Goal: Use online tool/utility: Utilize a website feature to perform a specific function

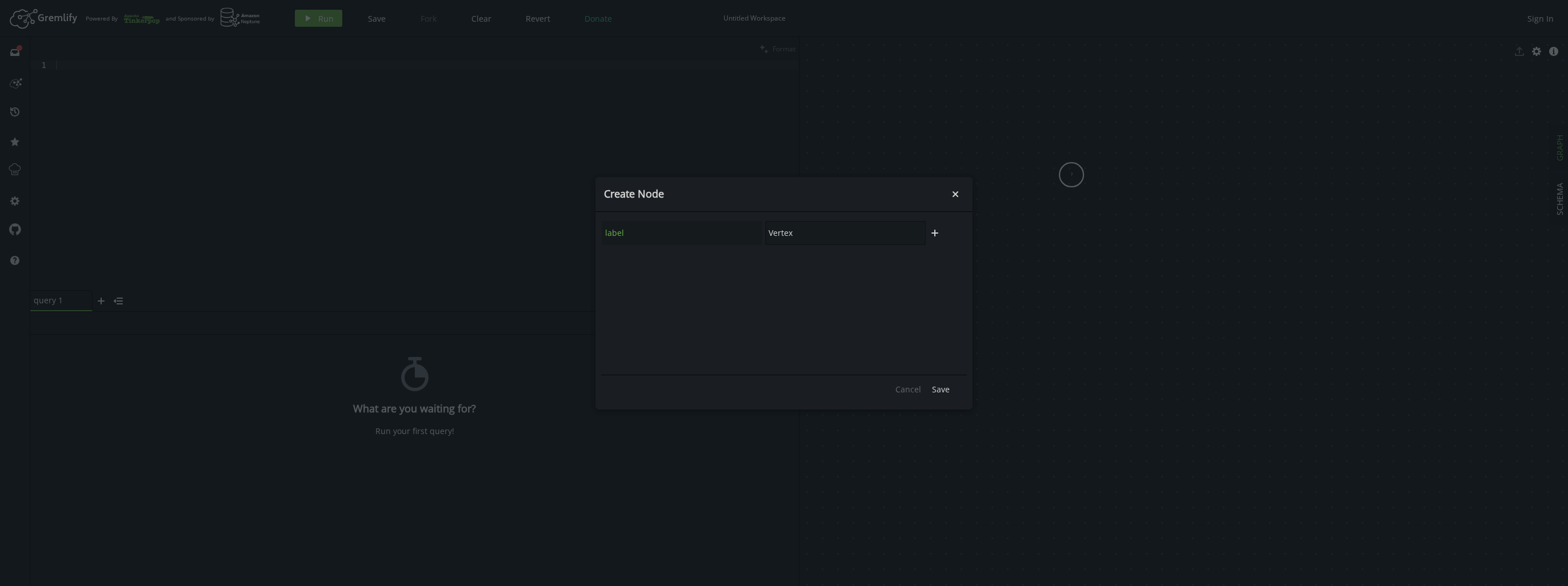
click at [647, 226] on div "label Vertex" at bounding box center [764, 233] width 325 height 25
type input "User"
click at [937, 234] on icon "button" at bounding box center [934, 233] width 7 height 7
click at [773, 262] on input "text" at bounding box center [845, 264] width 161 height 24
click at [738, 267] on input "text" at bounding box center [682, 264] width 161 height 24
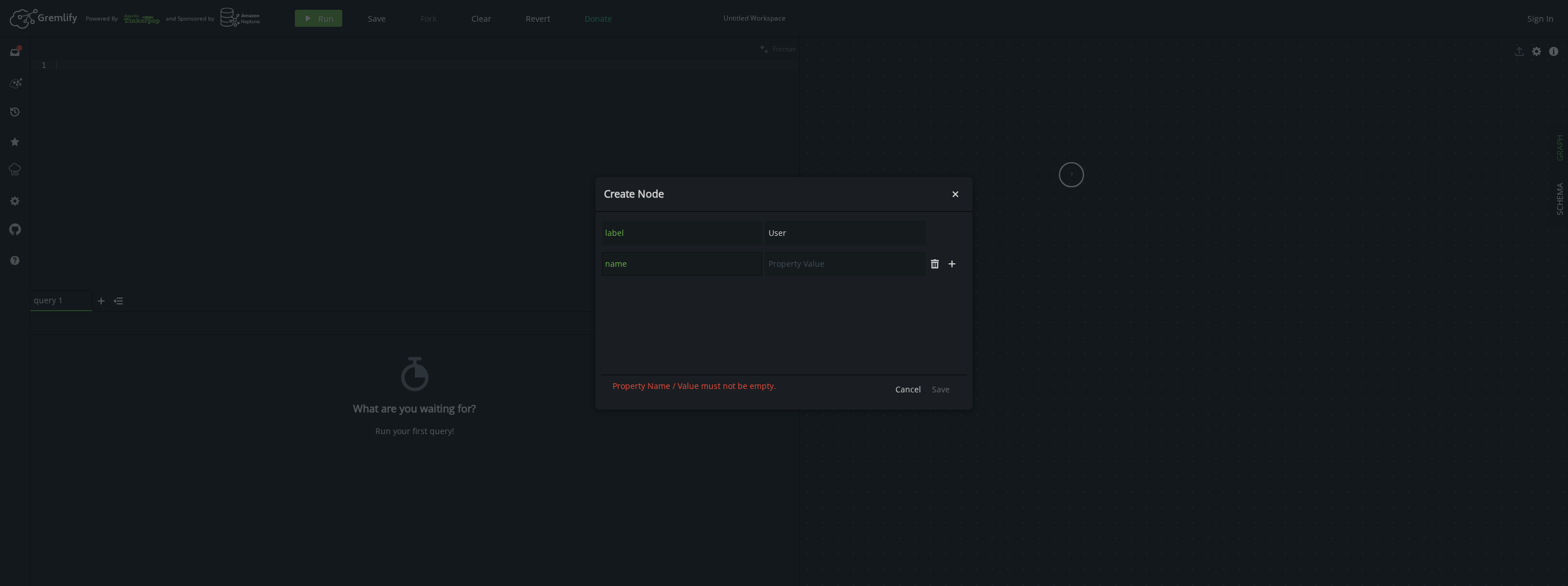
type input "name"
type input "User 1"
click at [949, 391] on span "Save" at bounding box center [941, 389] width 18 height 11
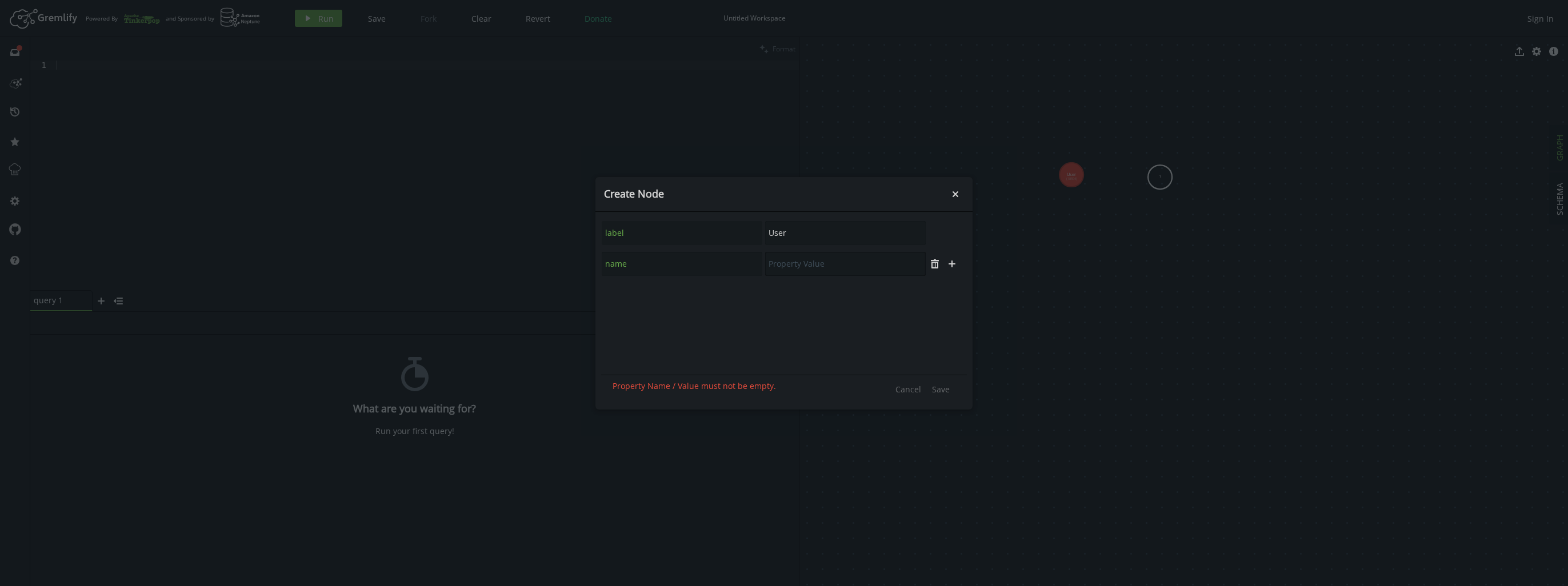
click at [791, 271] on input "text" at bounding box center [845, 264] width 161 height 24
type input "User 2"
click at [949, 391] on span "Save" at bounding box center [941, 389] width 18 height 11
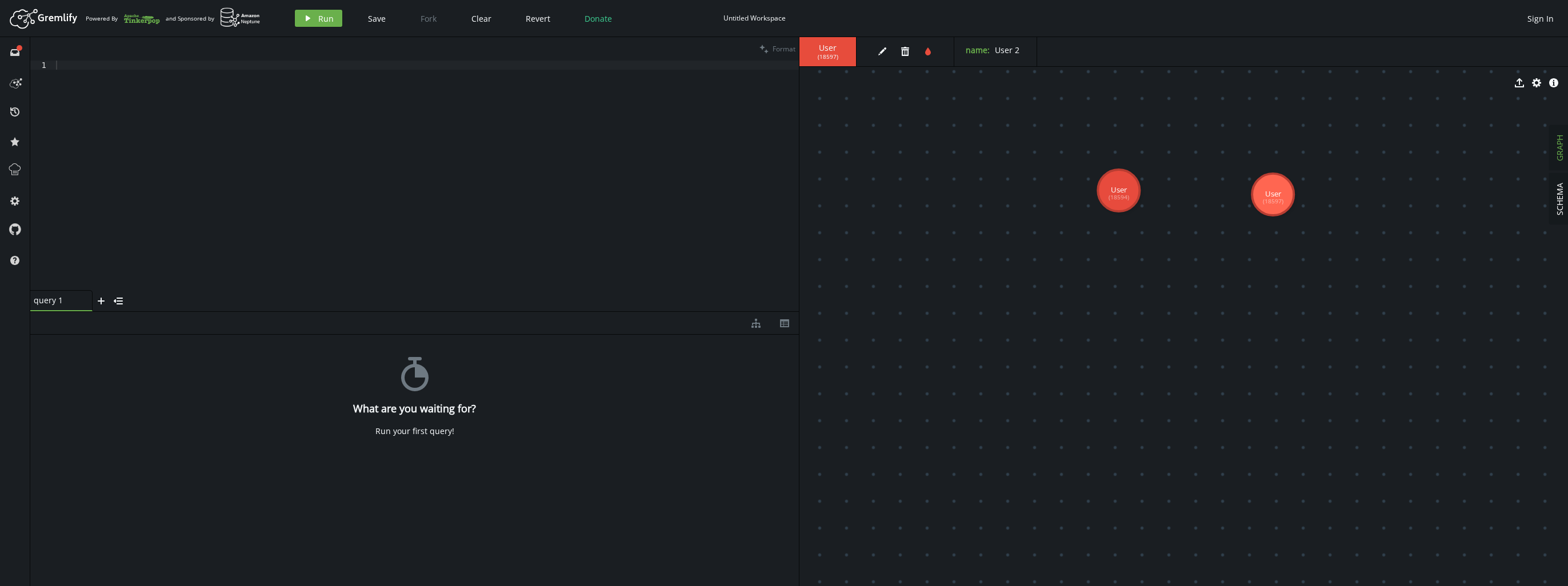
drag, startPoint x: 1110, startPoint y: 213, endPoint x: 1191, endPoint y: 262, distance: 94.7
drag, startPoint x: 1120, startPoint y: 189, endPoint x: 1025, endPoint y: 185, distance: 95.1
drag, startPoint x: 1273, startPoint y: 210, endPoint x: 1131, endPoint y: 189, distance: 143.5
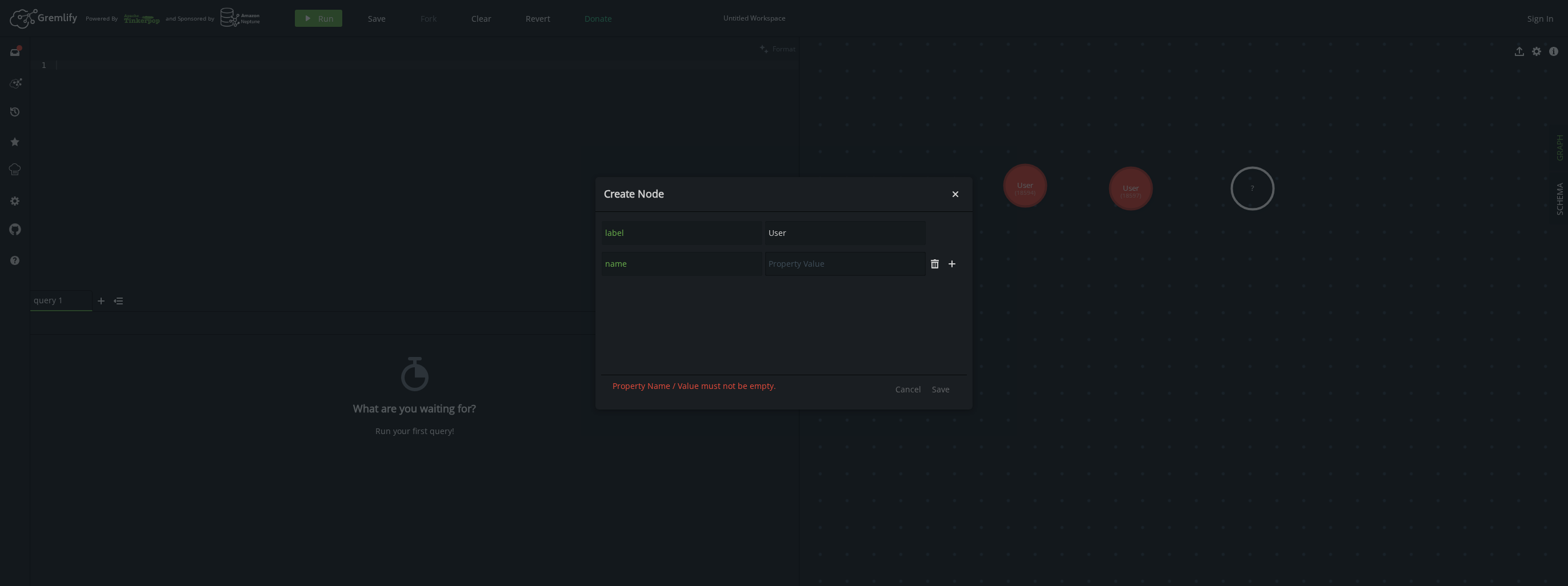
click at [810, 263] on input "text" at bounding box center [845, 264] width 161 height 24
type input "User 3"
click at [939, 389] on span "Save" at bounding box center [941, 389] width 18 height 11
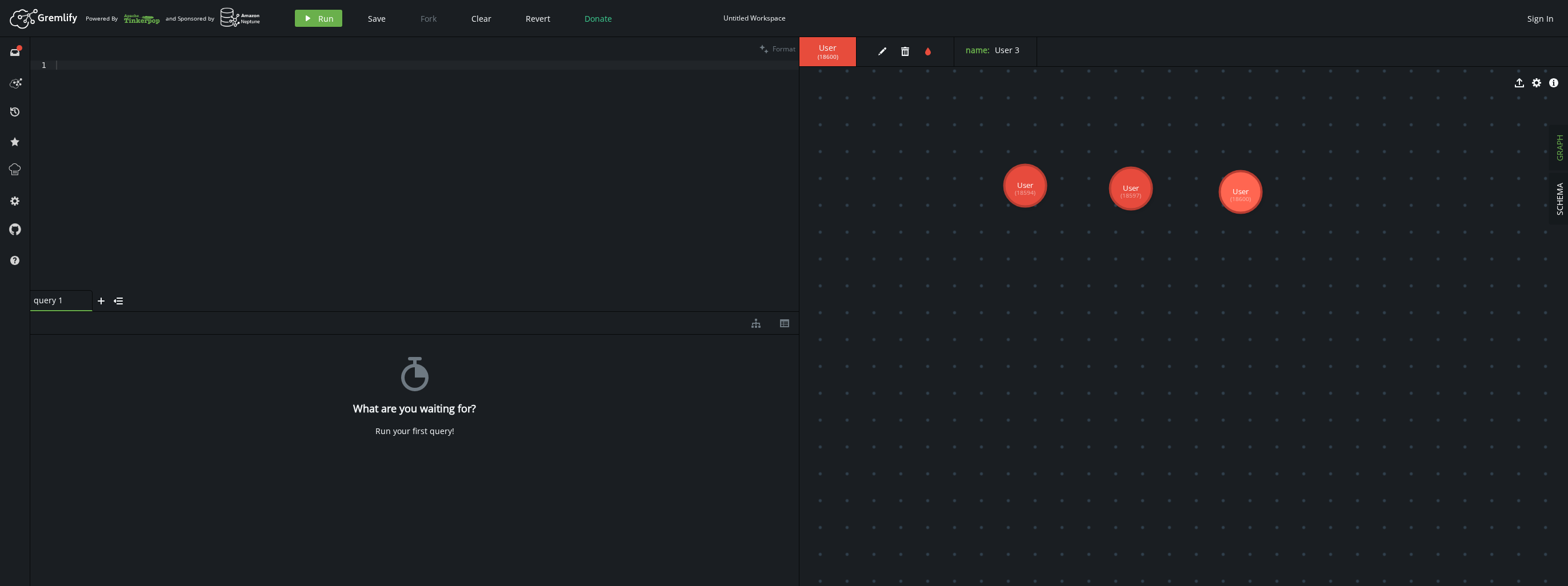
drag, startPoint x: 1247, startPoint y: 184, endPoint x: 1241, endPoint y: 192, distance: 10.0
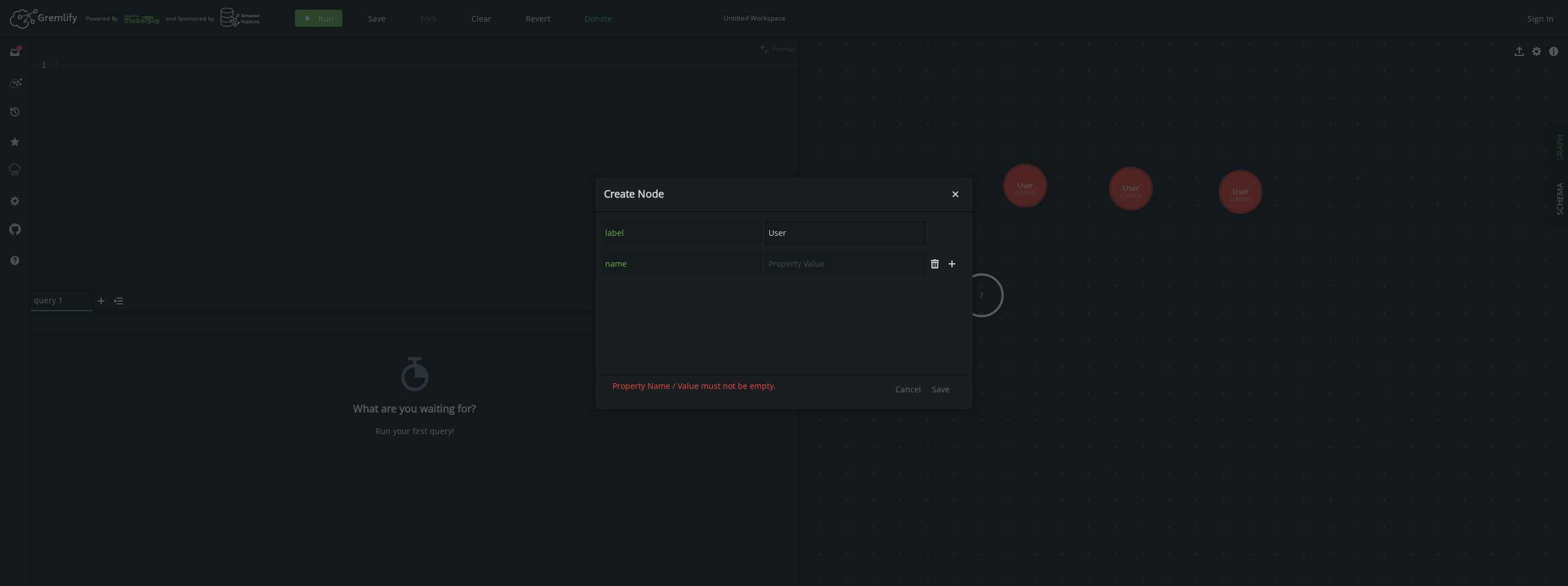
click at [710, 243] on div "label User" at bounding box center [764, 233] width 325 height 25
type input "Group"
click at [932, 240] on button "plus" at bounding box center [935, 233] width 17 height 17
click at [661, 269] on input "text" at bounding box center [682, 264] width 161 height 24
type input "name"
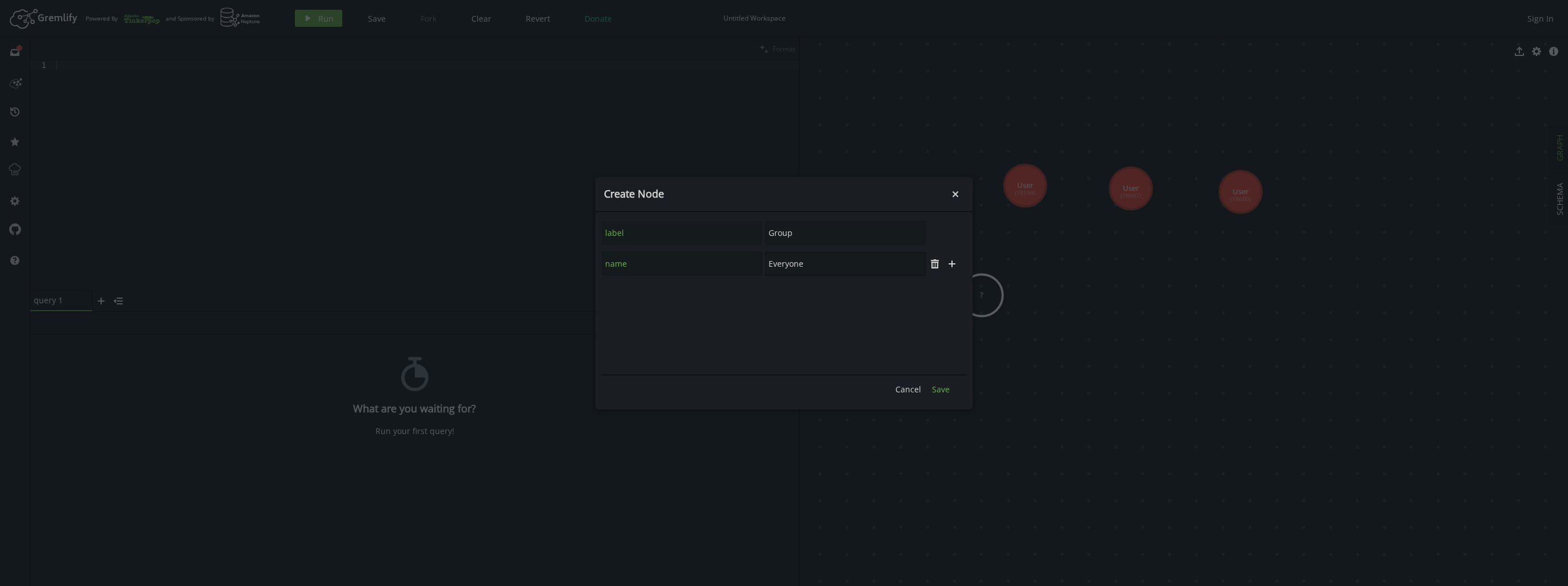
type input "Everyone"
click at [934, 388] on span "Save" at bounding box center [941, 389] width 18 height 11
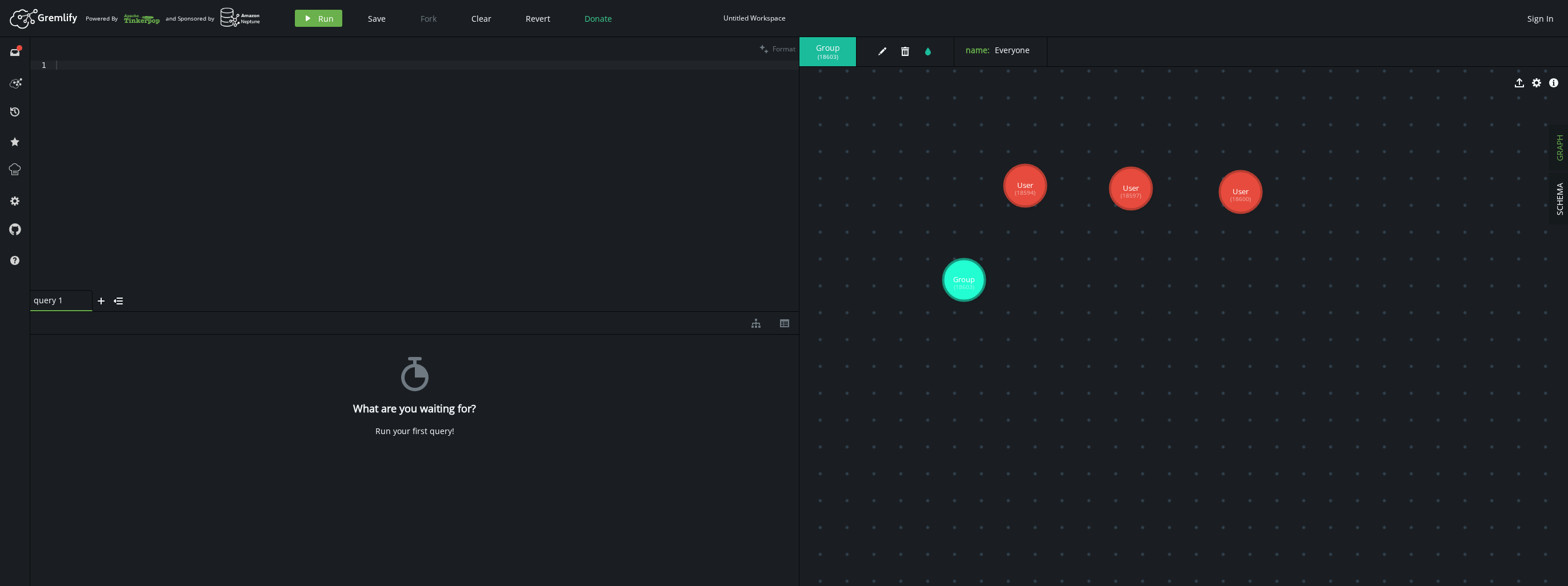
drag, startPoint x: 983, startPoint y: 294, endPoint x: 964, endPoint y: 280, distance: 23.6
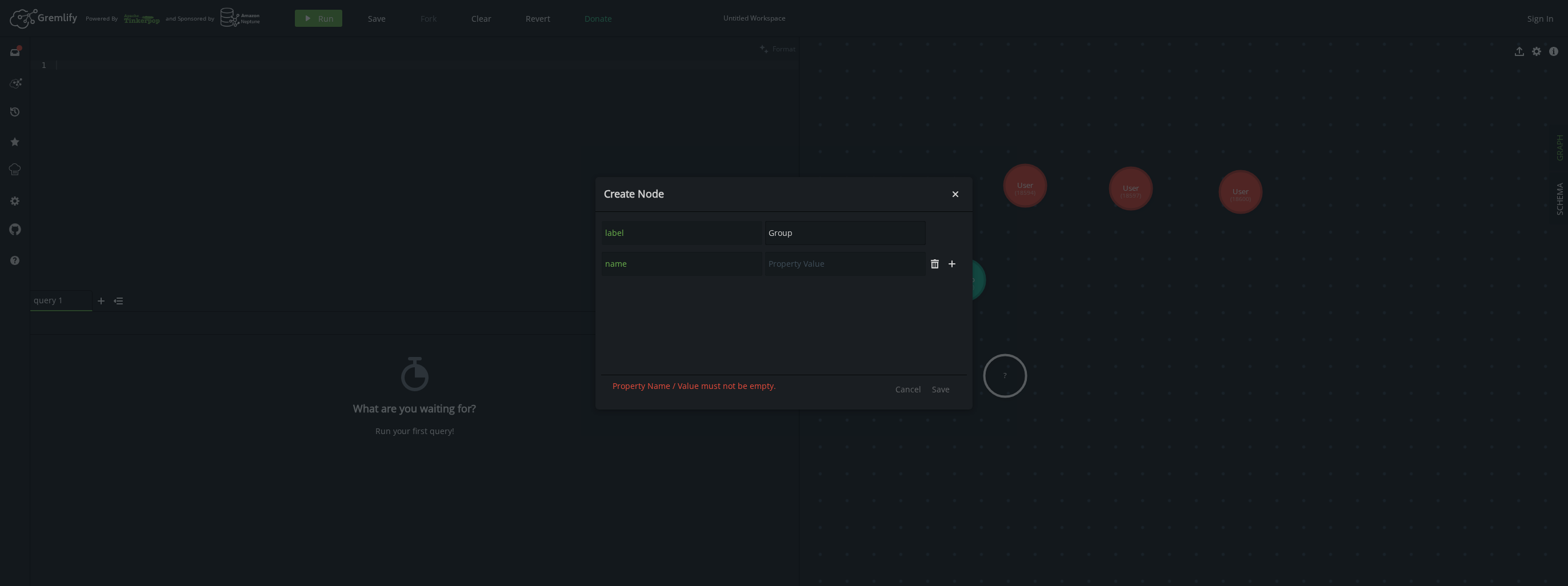
click at [607, 221] on div "label Group" at bounding box center [764, 233] width 325 height 25
type input "PermissionSet"
click at [939, 388] on span "Save" at bounding box center [941, 389] width 18 height 11
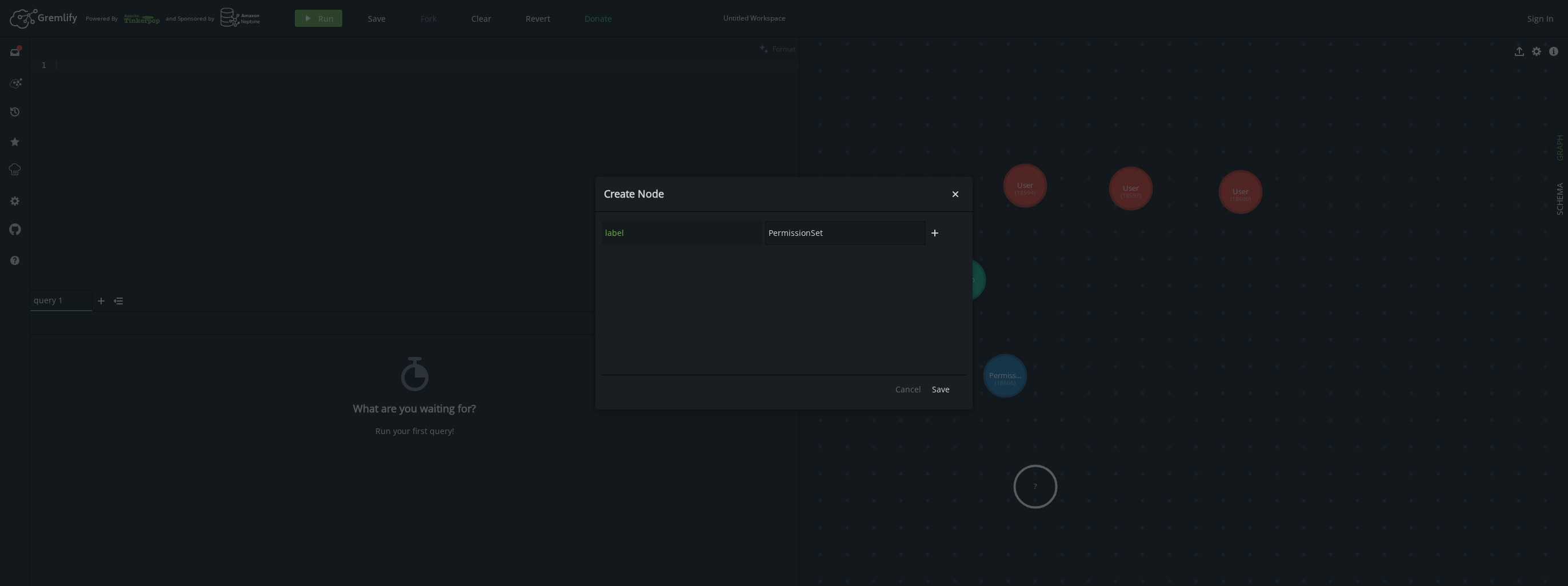
click at [714, 235] on div "label PermissionSet" at bounding box center [764, 233] width 325 height 25
type input "File"
click at [932, 229] on icon "plus" at bounding box center [934, 233] width 9 height 9
click at [627, 256] on input "text" at bounding box center [682, 264] width 161 height 24
type input "name"
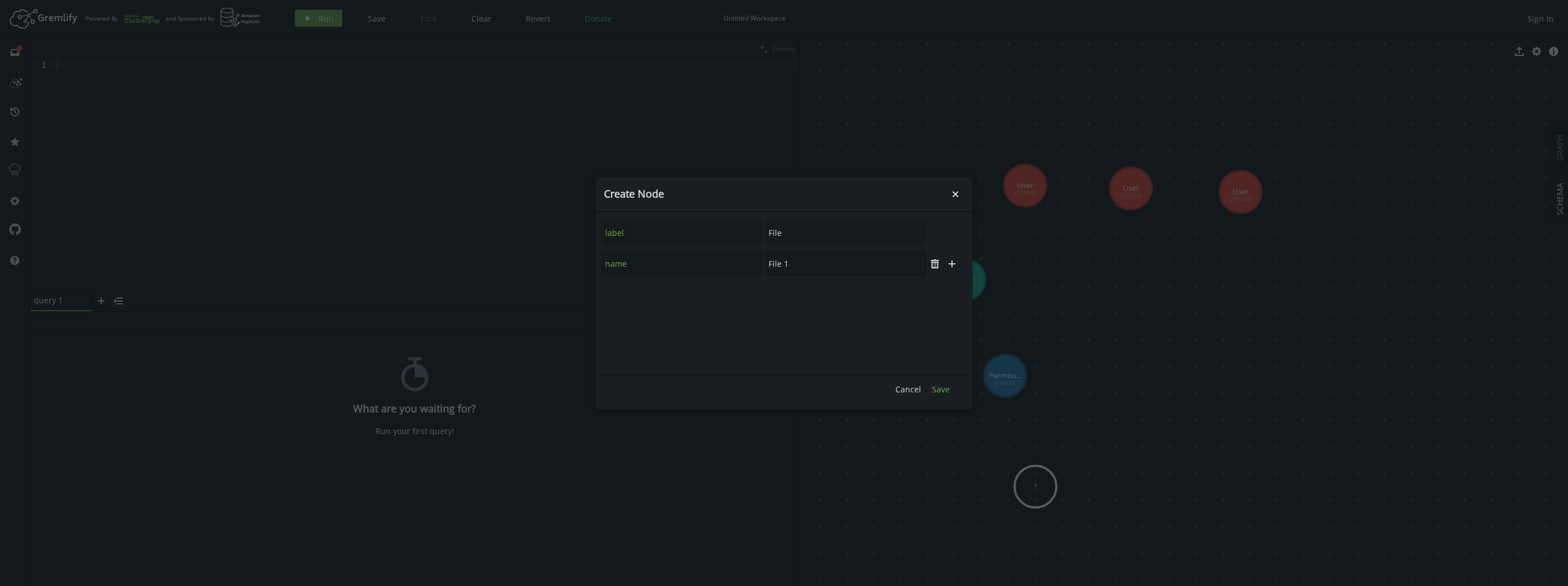
type input "File 1"
click at [949, 394] on span "Save" at bounding box center [941, 389] width 18 height 11
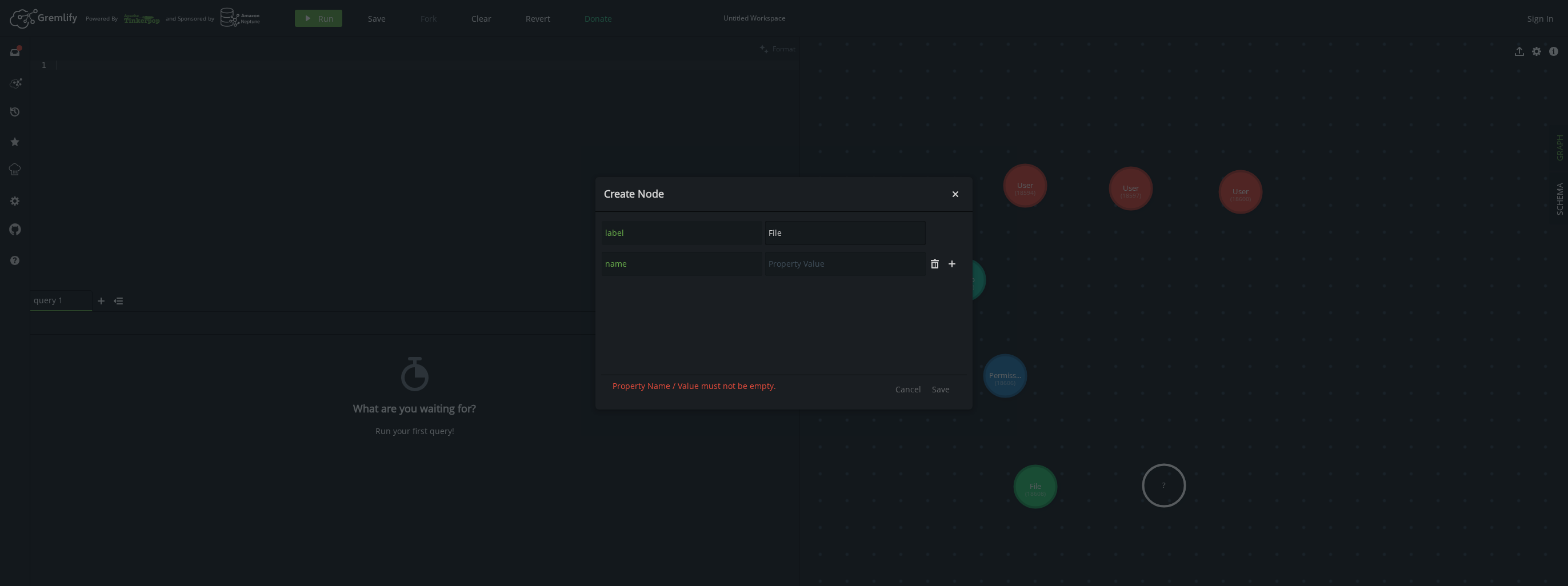
click at [622, 234] on div "label File" at bounding box center [764, 233] width 325 height 25
type input "Folder"
click at [933, 237] on icon "plus" at bounding box center [934, 233] width 9 height 9
click at [667, 275] on div at bounding box center [764, 264] width 325 height 25
click at [668, 273] on input "text" at bounding box center [682, 264] width 161 height 24
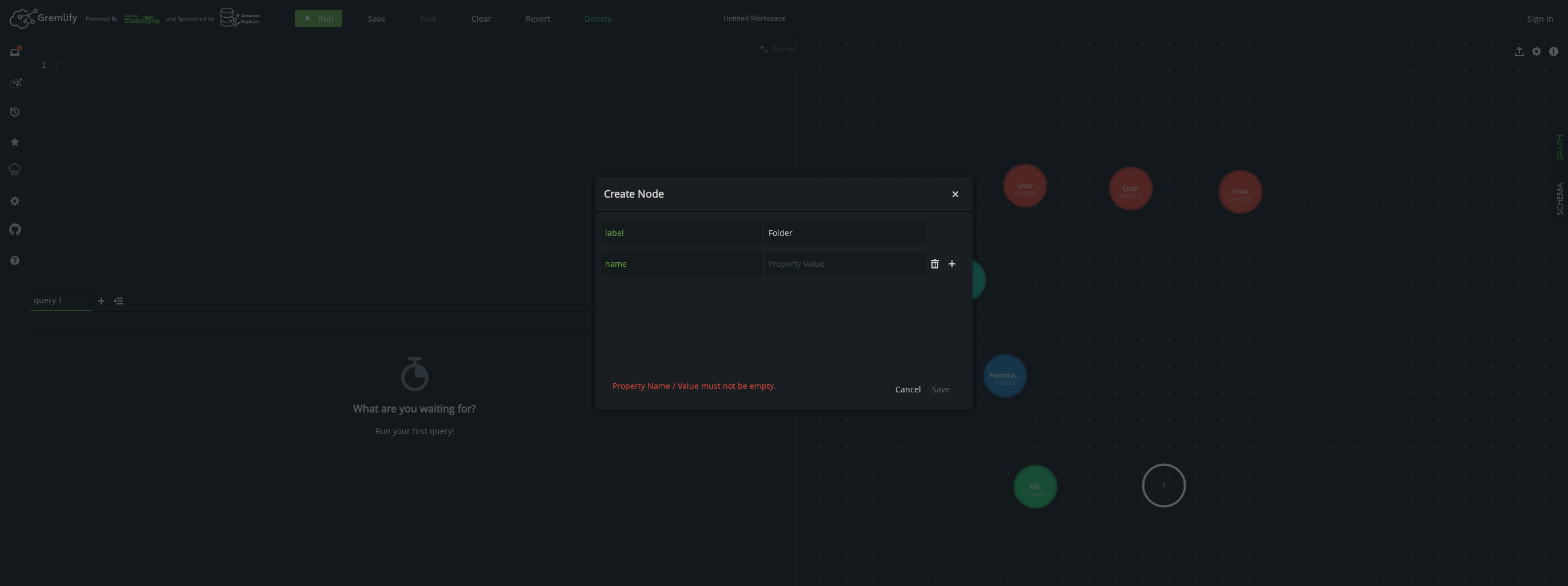
type input "name"
type input "Folder 1"
click at [939, 384] on span "Save" at bounding box center [941, 389] width 18 height 11
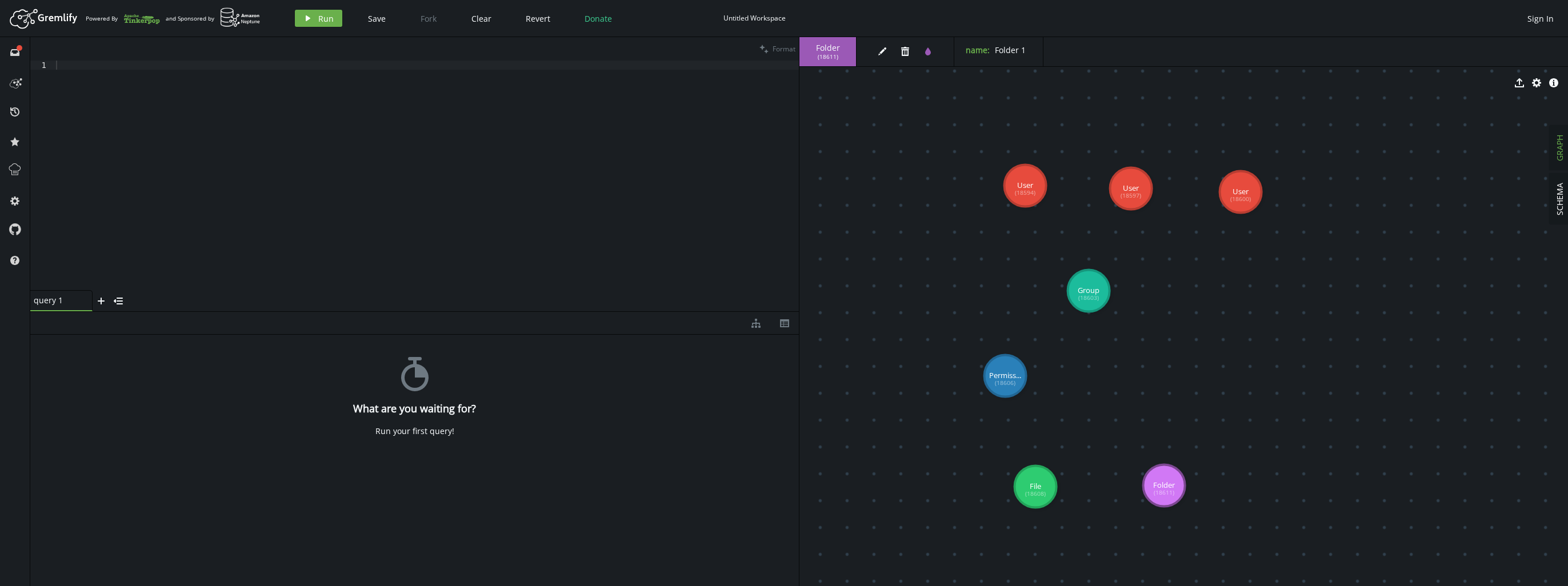
drag, startPoint x: 976, startPoint y: 287, endPoint x: 1082, endPoint y: 290, distance: 106.0
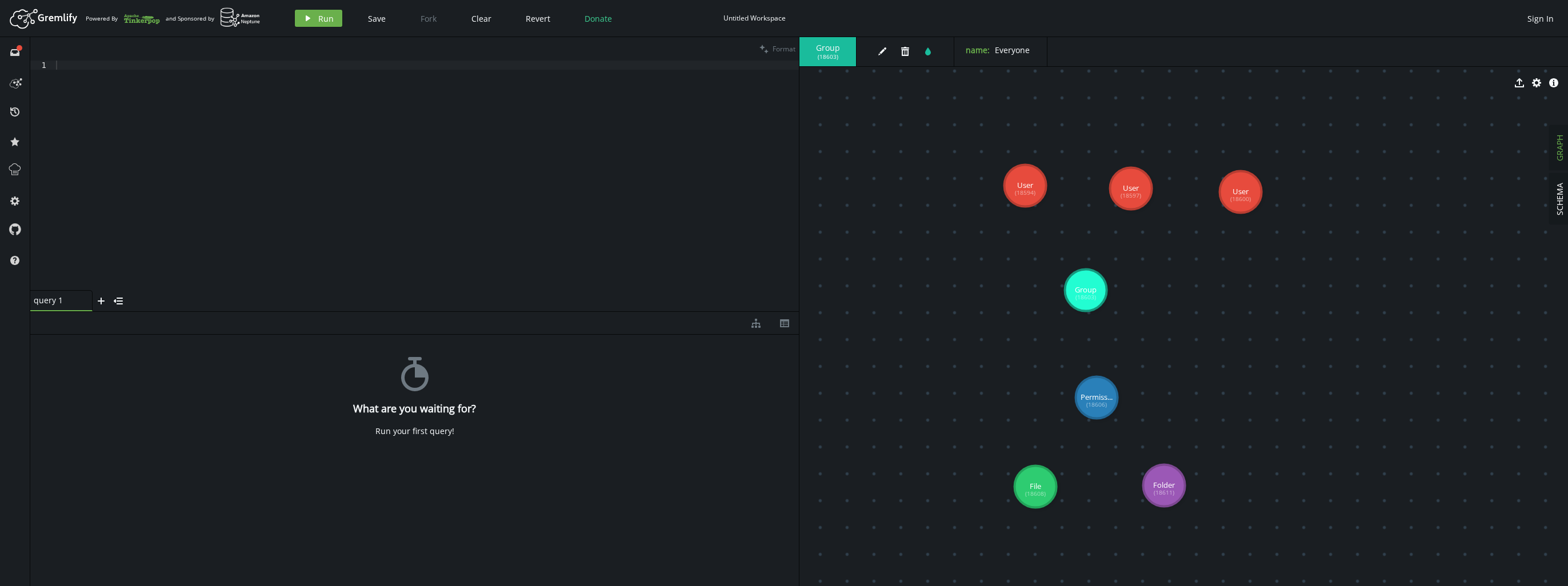
drag, startPoint x: 1000, startPoint y: 389, endPoint x: 1096, endPoint y: 397, distance: 96.3
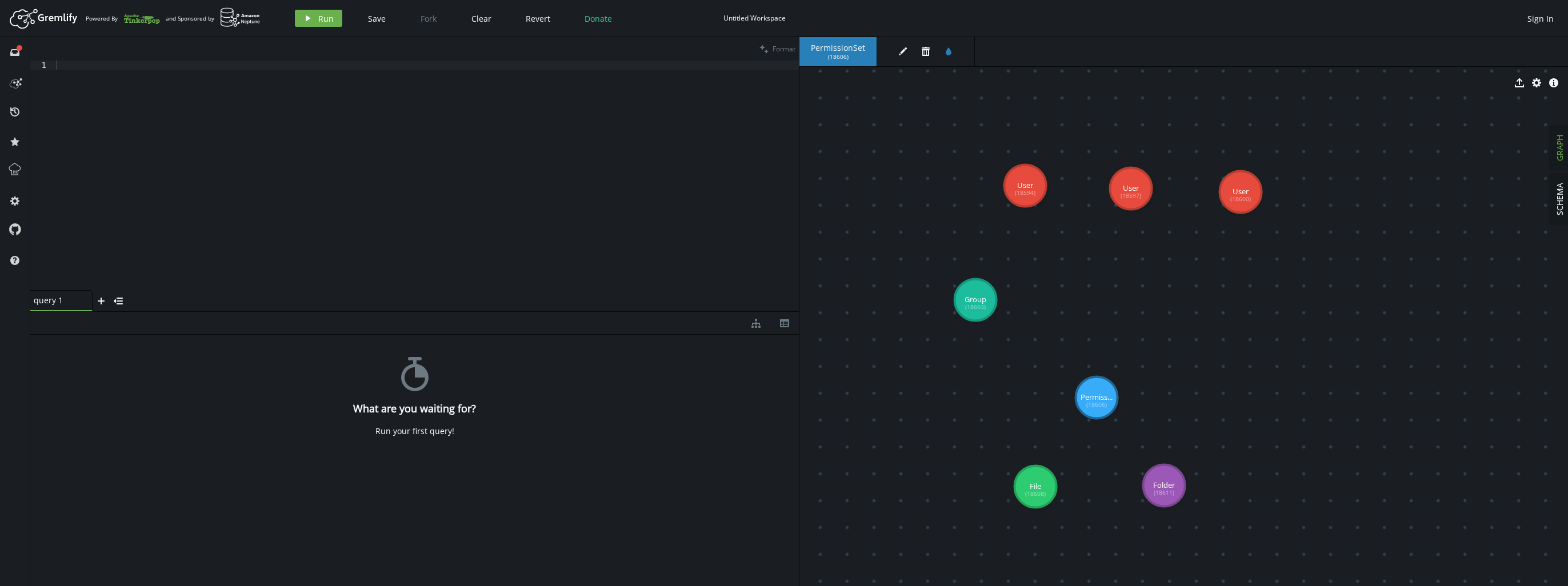
drag, startPoint x: 1072, startPoint y: 293, endPoint x: 976, endPoint y: 300, distance: 96.3
drag, startPoint x: 979, startPoint y: 301, endPoint x: 1017, endPoint y: 185, distance: 122.1
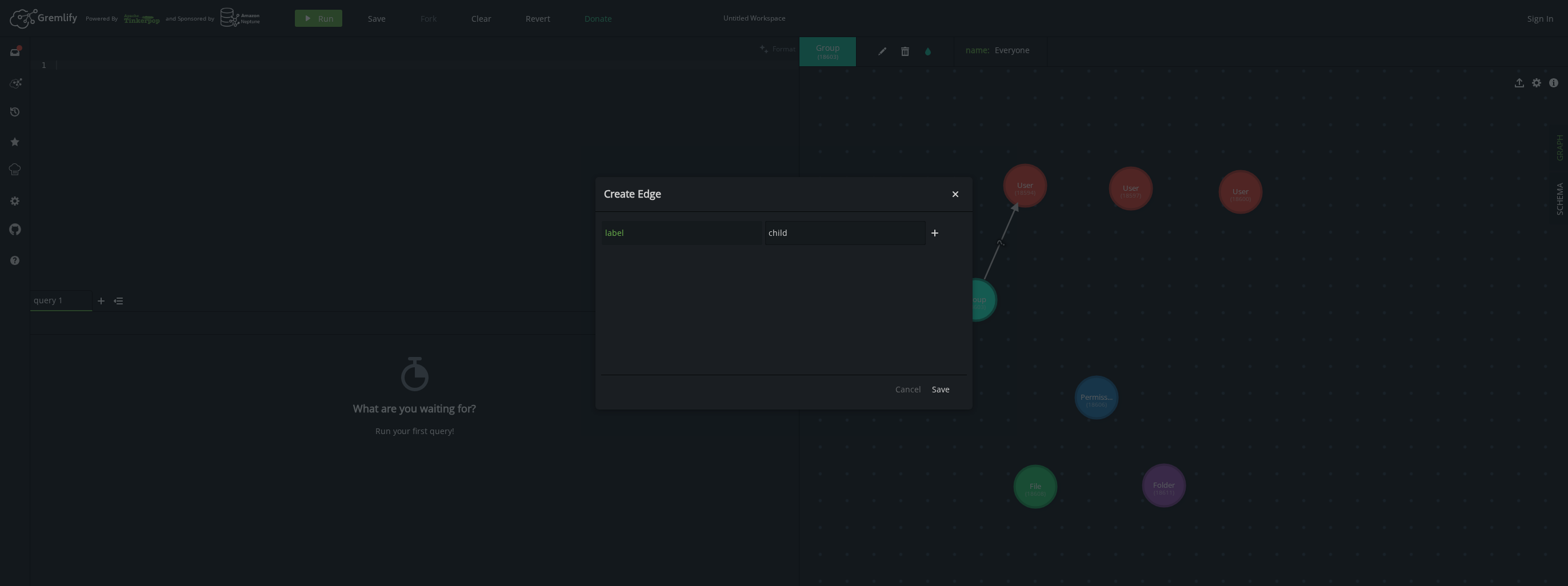
click at [665, 243] on div "label child" at bounding box center [764, 233] width 325 height 25
type input "member"
click at [930, 381] on button "Save" at bounding box center [941, 389] width 29 height 17
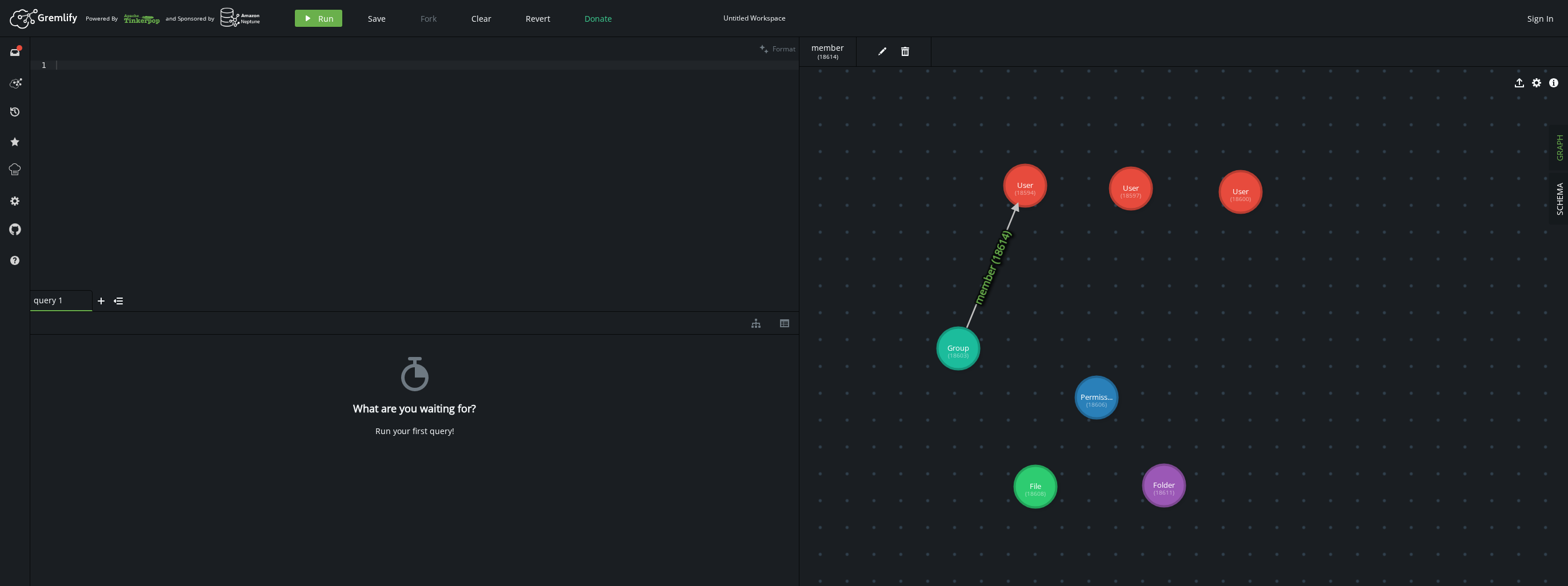
drag, startPoint x: 971, startPoint y: 299, endPoint x: 958, endPoint y: 349, distance: 51.7
drag, startPoint x: 1092, startPoint y: 397, endPoint x: 1079, endPoint y: 407, distance: 16.4
drag, startPoint x: 967, startPoint y: 357, endPoint x: 1073, endPoint y: 412, distance: 119.4
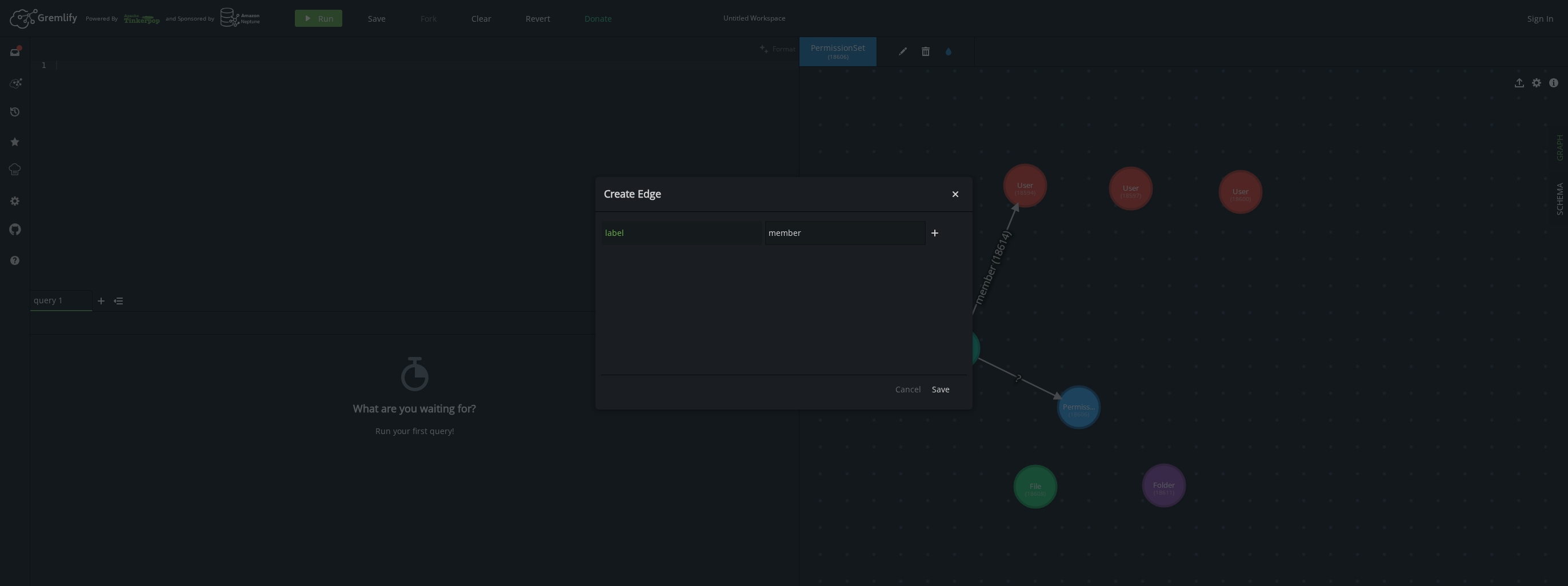
click at [695, 229] on div "label member" at bounding box center [764, 233] width 325 height 25
type input "assignedPermissions"
click at [929, 384] on button "Save" at bounding box center [941, 389] width 29 height 17
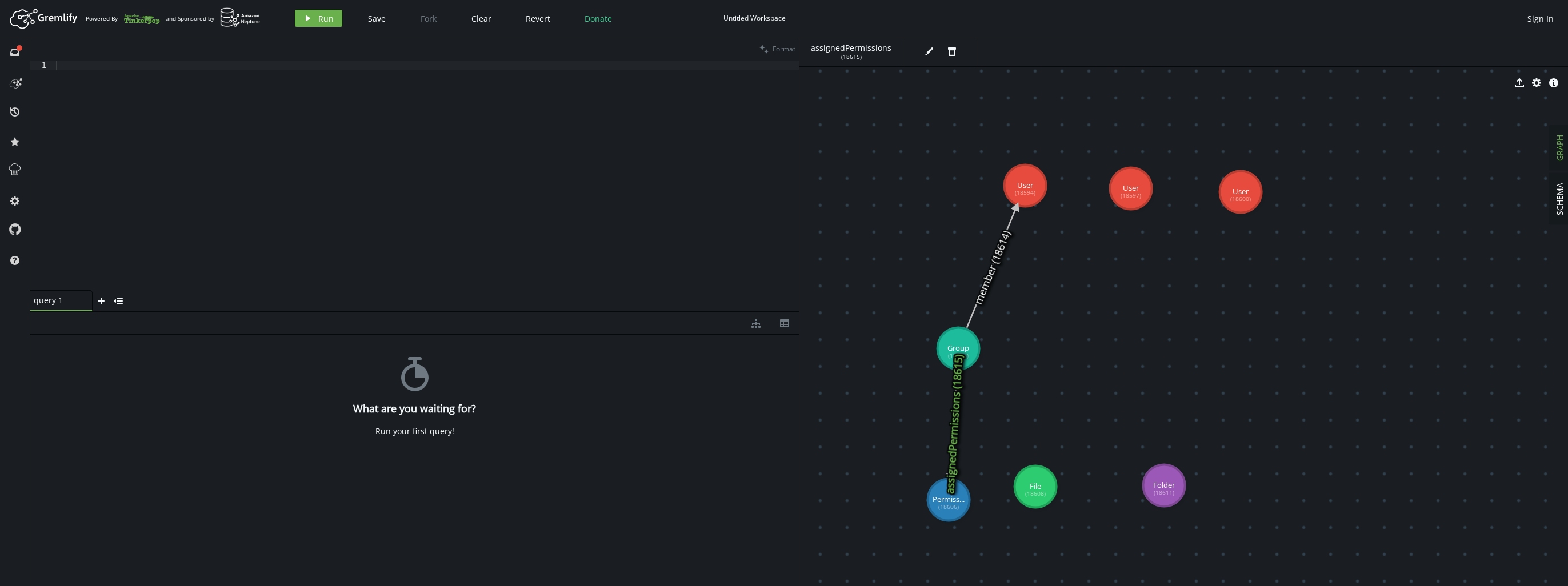
drag, startPoint x: 1071, startPoint y: 417, endPoint x: 952, endPoint y: 368, distance: 128.7
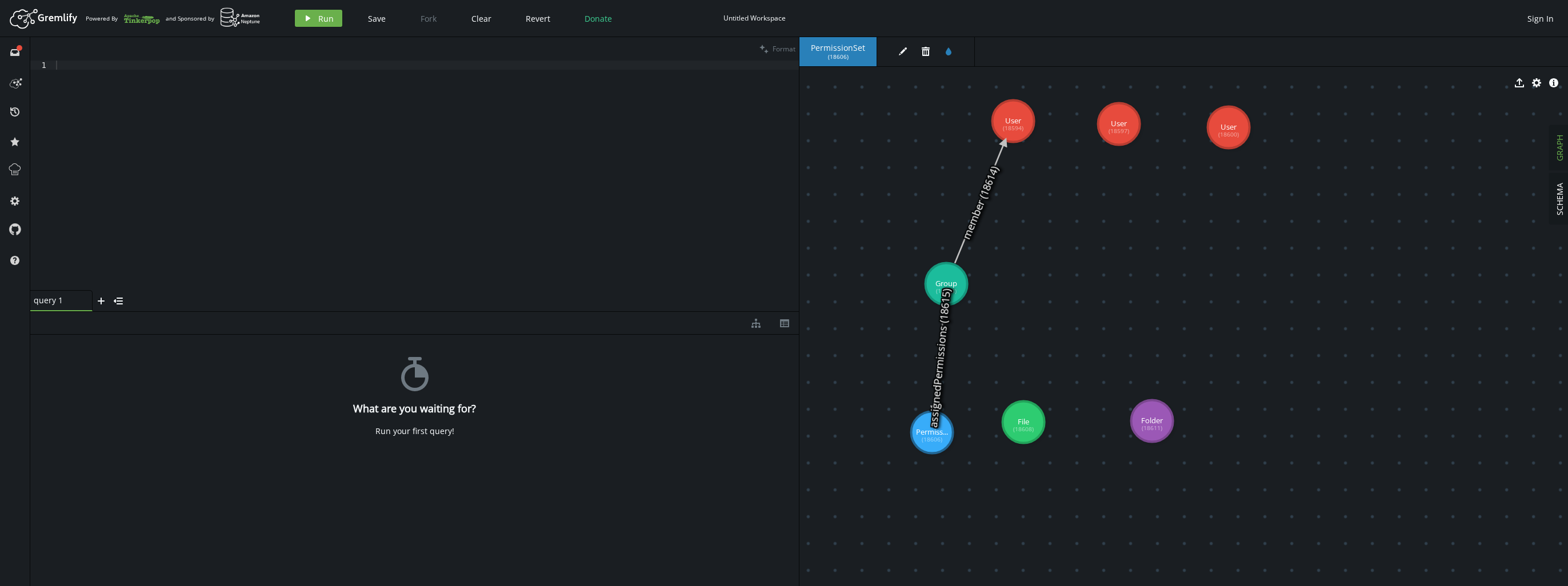
drag, startPoint x: 1083, startPoint y: 301, endPoint x: 1071, endPoint y: 236, distance: 66.1
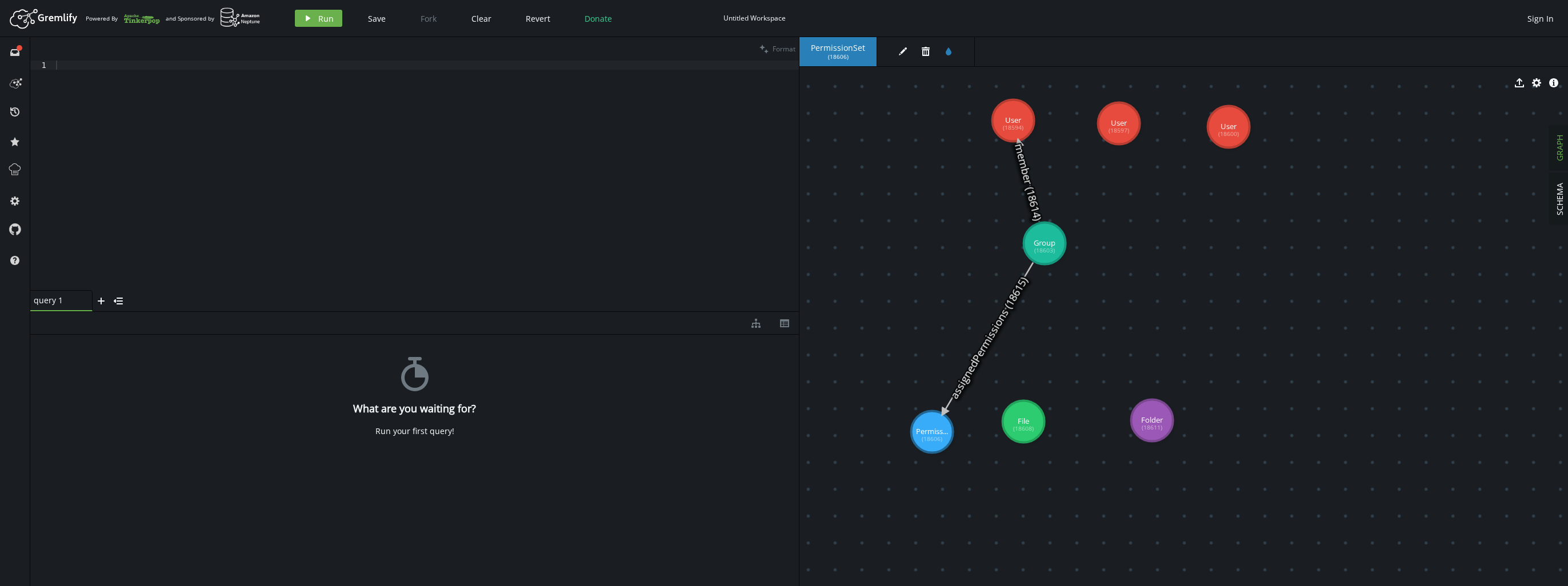
drag, startPoint x: 955, startPoint y: 292, endPoint x: 1035, endPoint y: 246, distance: 92.3
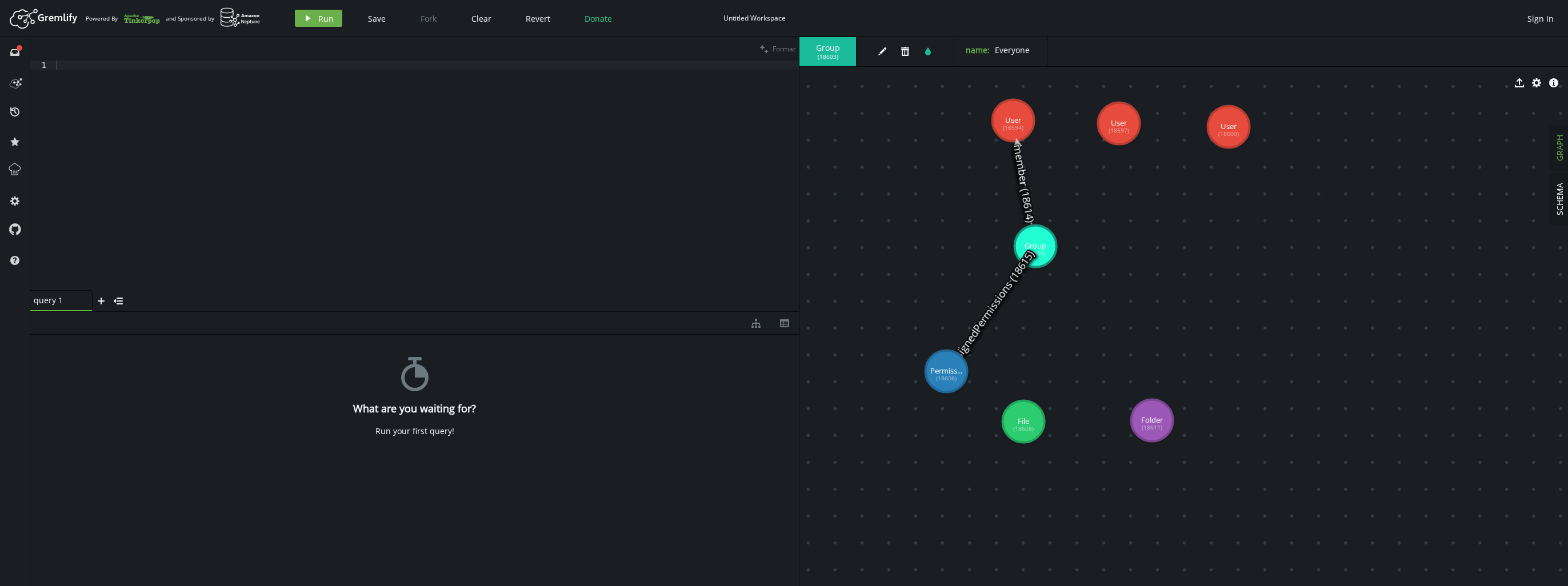
drag, startPoint x: 945, startPoint y: 425, endPoint x: 946, endPoint y: 372, distance: 53.0
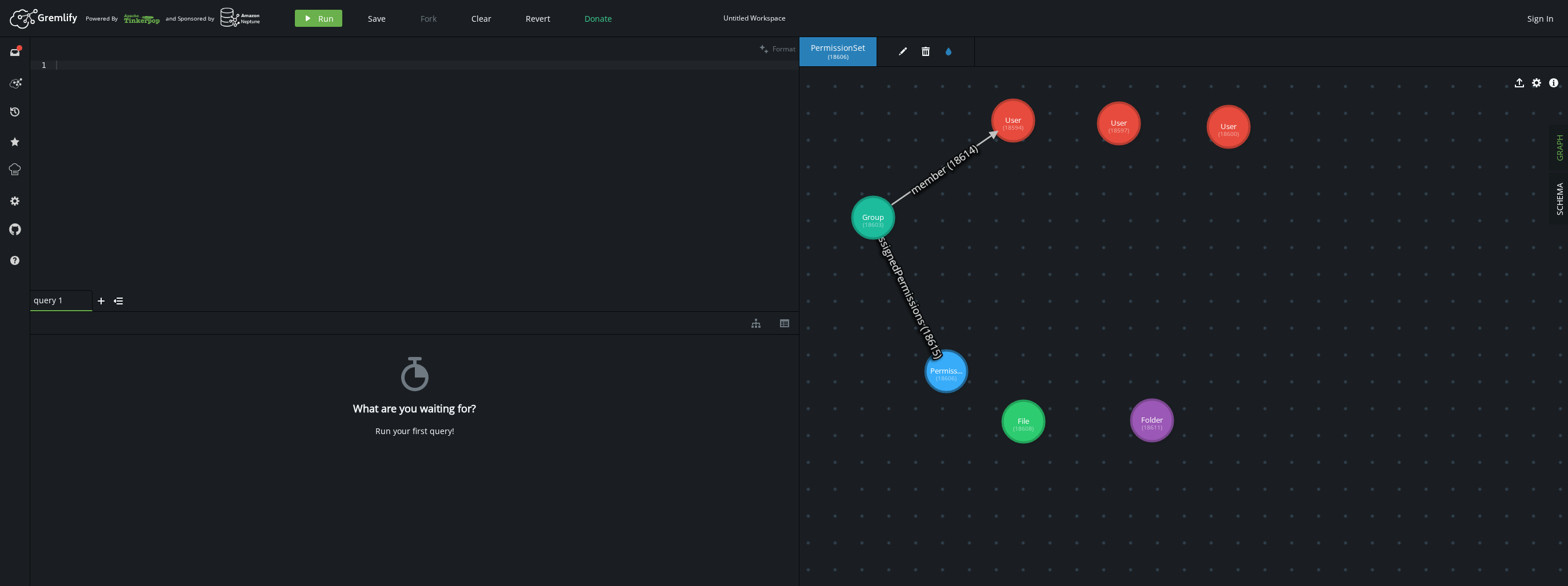
drag, startPoint x: 1027, startPoint y: 243, endPoint x: 873, endPoint y: 218, distance: 156.0
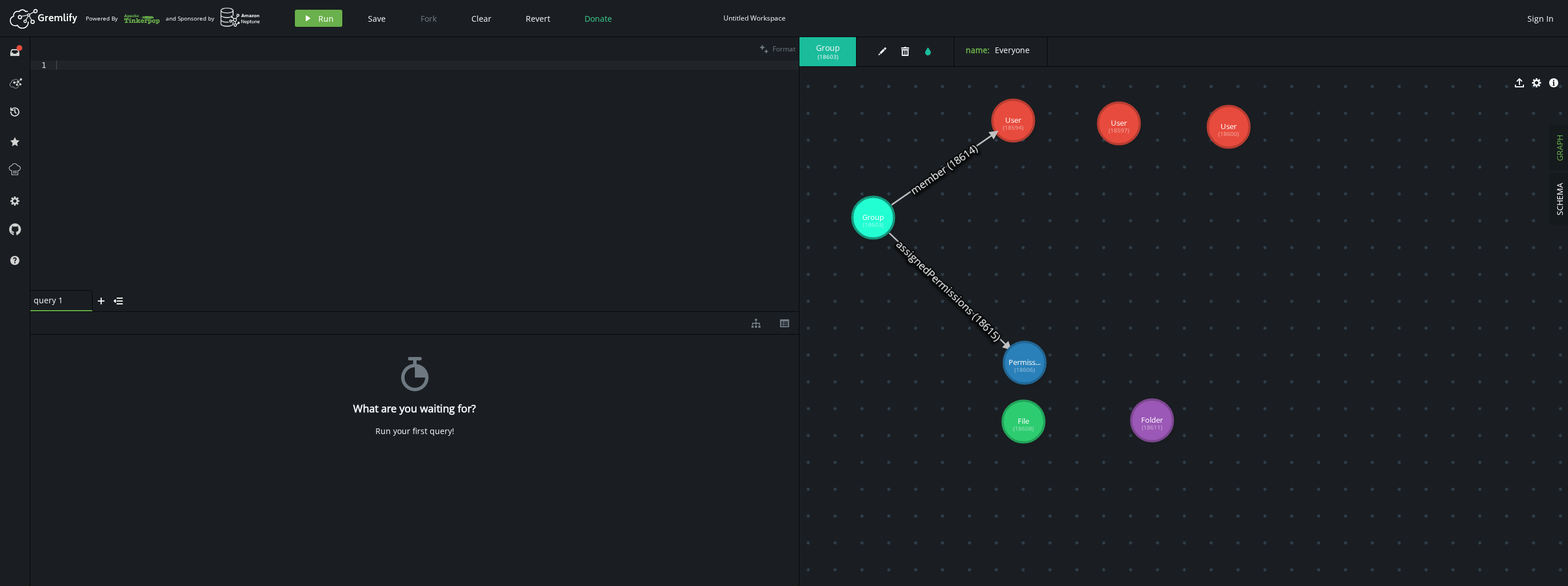
drag, startPoint x: 981, startPoint y: 372, endPoint x: 1024, endPoint y: 363, distance: 43.9
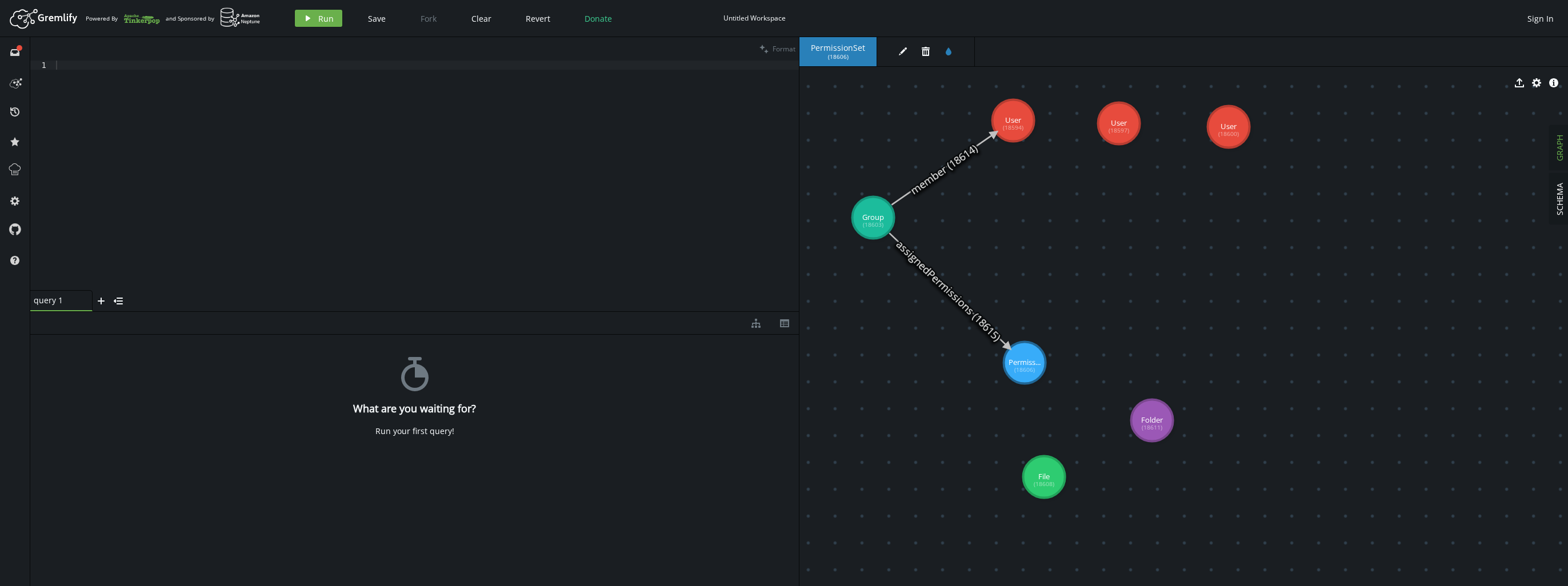
drag, startPoint x: 1021, startPoint y: 415, endPoint x: 1043, endPoint y: 482, distance: 70.5
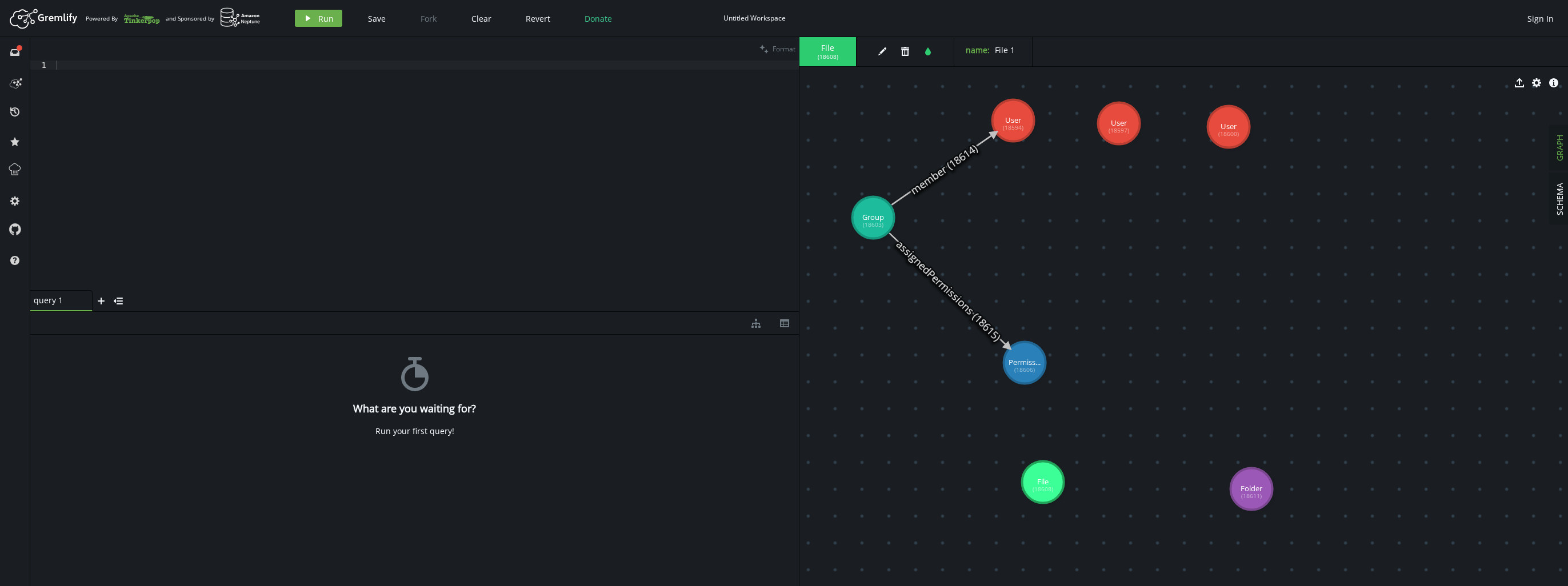
drag, startPoint x: 1159, startPoint y: 442, endPoint x: 1251, endPoint y: 489, distance: 103.3
drag, startPoint x: 1035, startPoint y: 375, endPoint x: 1053, endPoint y: 488, distance: 114.4
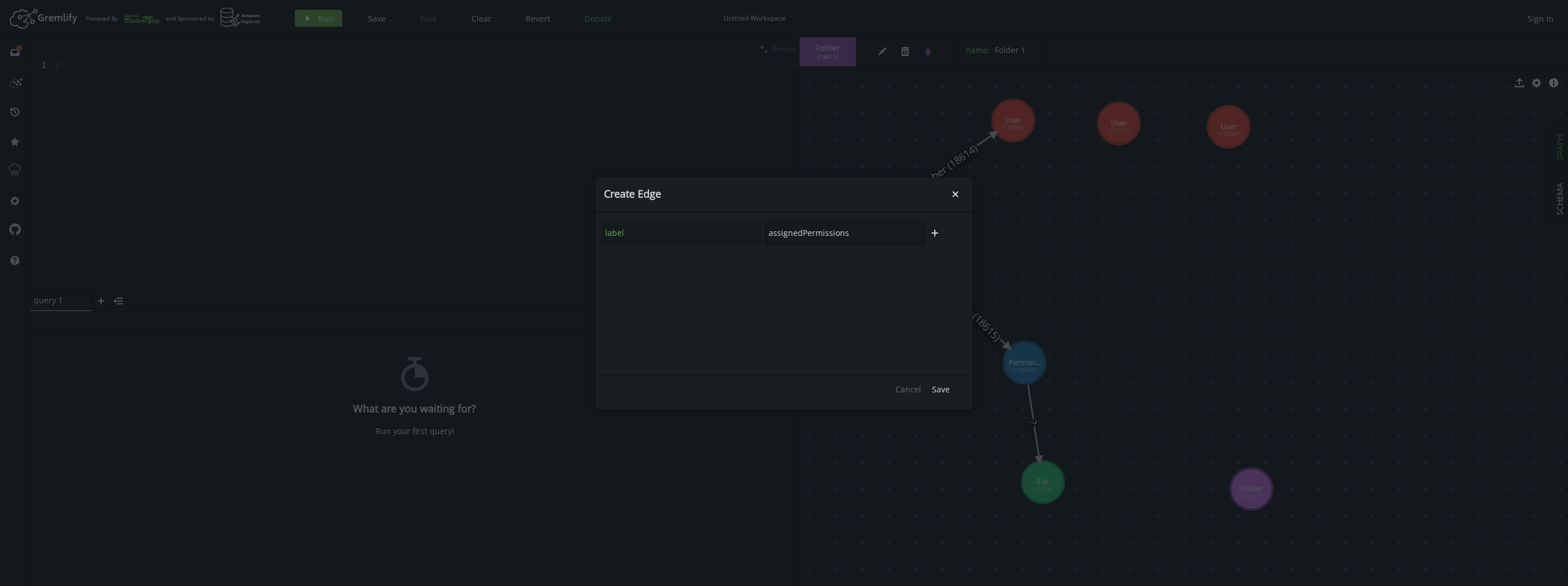
drag, startPoint x: 867, startPoint y: 230, endPoint x: 632, endPoint y: 250, distance: 235.8
click at [632, 250] on div "label assignedPermissions plus" at bounding box center [783, 295] width 365 height 154
type input "objectPermissions"
click at [936, 381] on button "Save" at bounding box center [941, 389] width 29 height 17
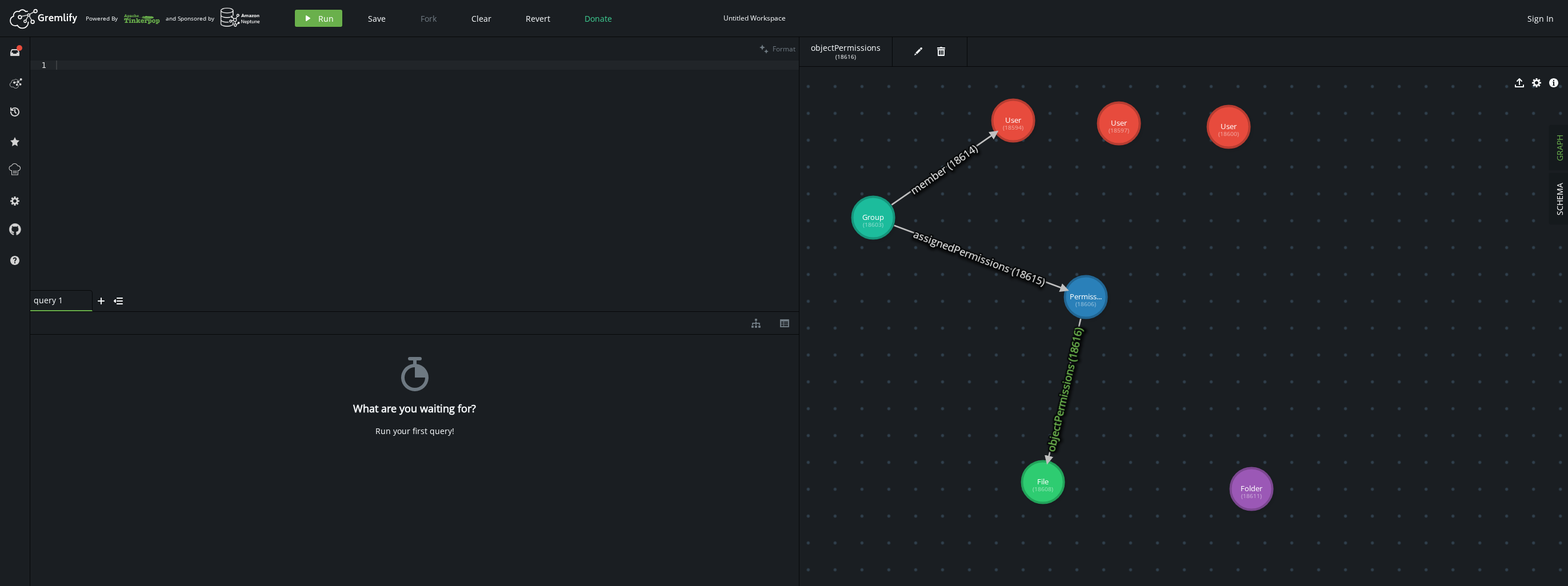
drag, startPoint x: 1043, startPoint y: 365, endPoint x: 1085, endPoint y: 296, distance: 80.8
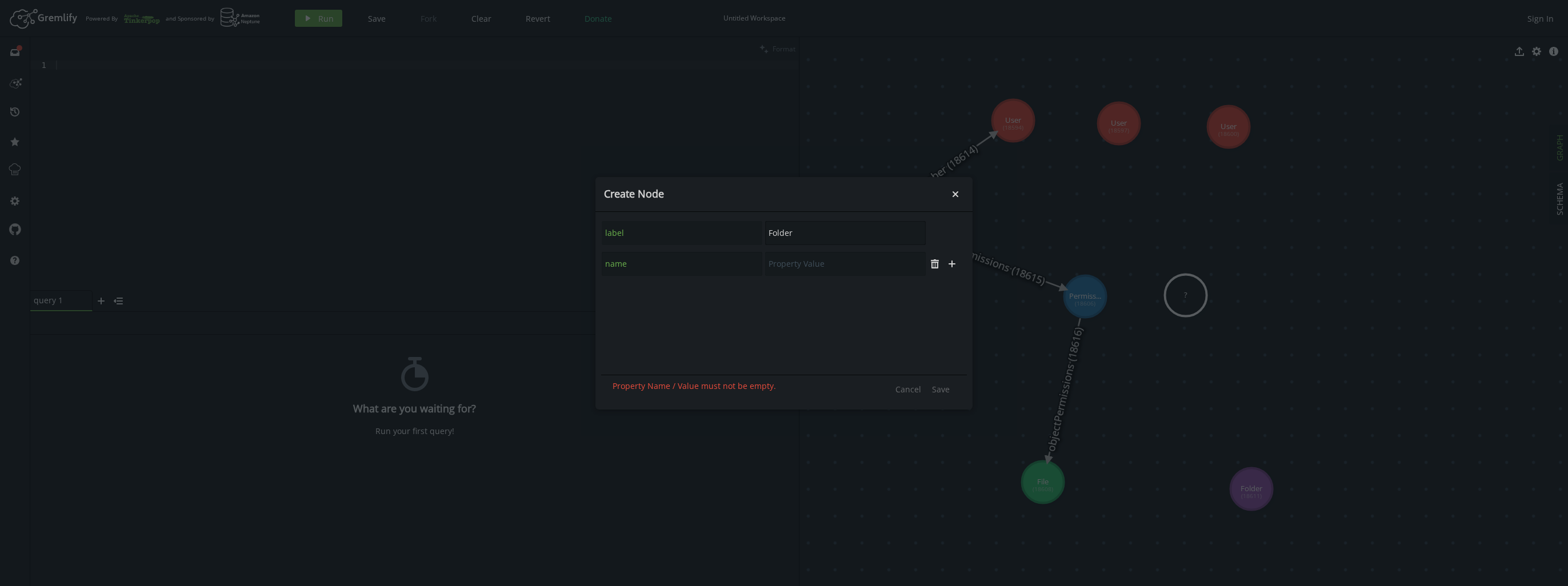
drag, startPoint x: 832, startPoint y: 235, endPoint x: 635, endPoint y: 261, distance: 198.7
click at [635, 261] on div "label Folder name trash plus" at bounding box center [783, 295] width 365 height 154
click at [857, 267] on div "PermissionSet" at bounding box center [845, 265] width 89 height 12
type input "PermissionSet"
click at [939, 390] on span "Save" at bounding box center [941, 389] width 18 height 11
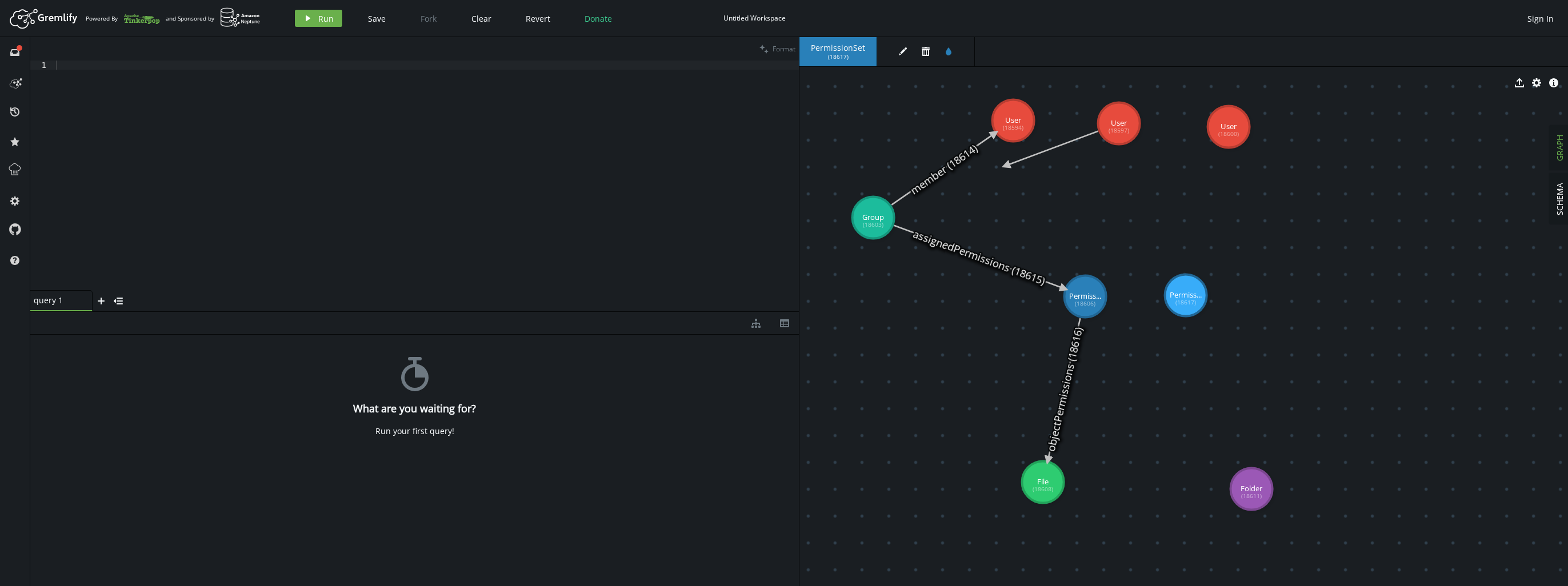
drag, startPoint x: 1136, startPoint y: 126, endPoint x: 1006, endPoint y: 166, distance: 136.0
drag, startPoint x: 1133, startPoint y: 137, endPoint x: 1188, endPoint y: 290, distance: 162.6
drag, startPoint x: 1202, startPoint y: 299, endPoint x: 1220, endPoint y: 299, distance: 18.0
drag, startPoint x: 1037, startPoint y: 492, endPoint x: 1035, endPoint y: 516, distance: 24.1
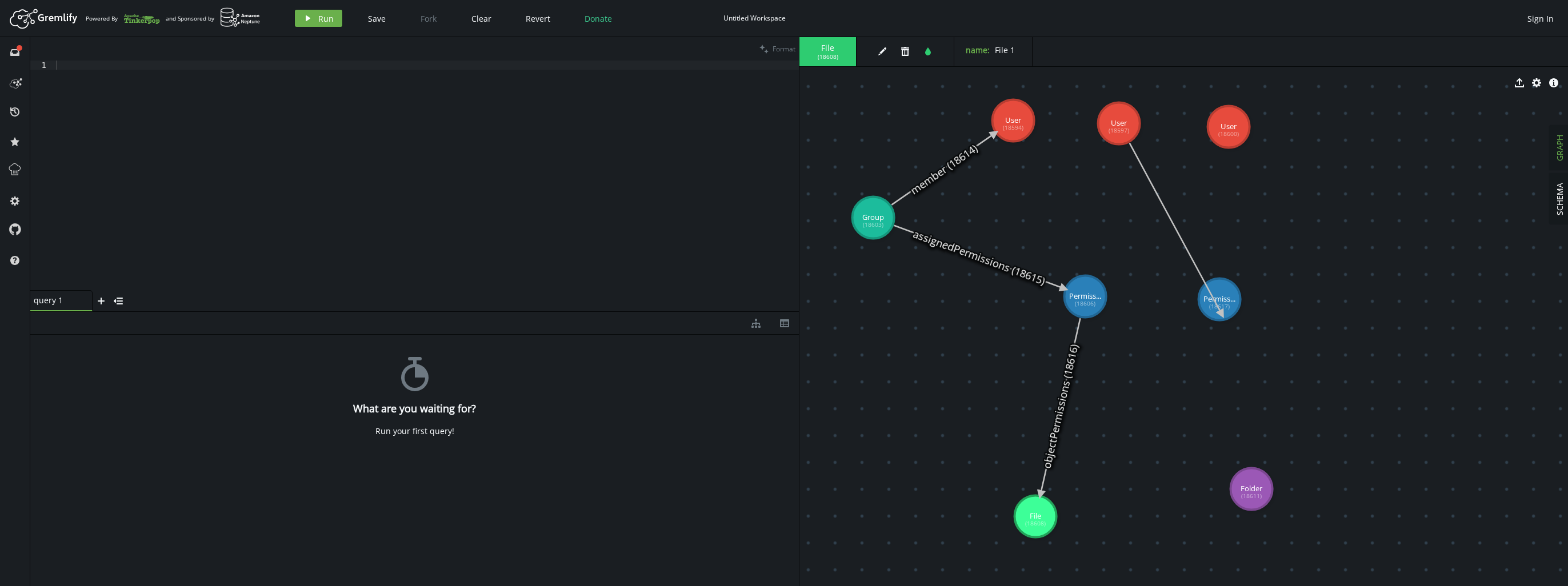
drag, startPoint x: 1124, startPoint y: 128, endPoint x: 1222, endPoint y: 314, distance: 210.2
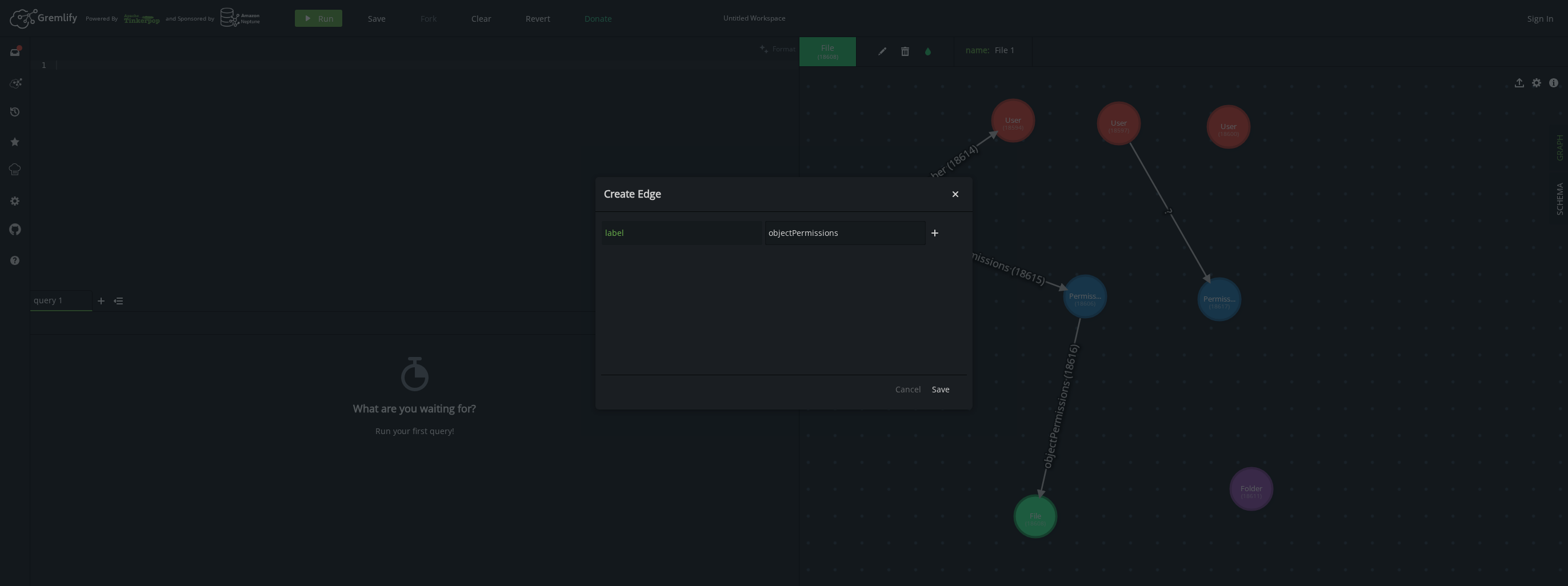
click at [607, 238] on div "label objectPermissions" at bounding box center [764, 233] width 325 height 25
type input "eff"
type input "effectivePermissions"
click at [949, 389] on span "Save" at bounding box center [941, 389] width 18 height 11
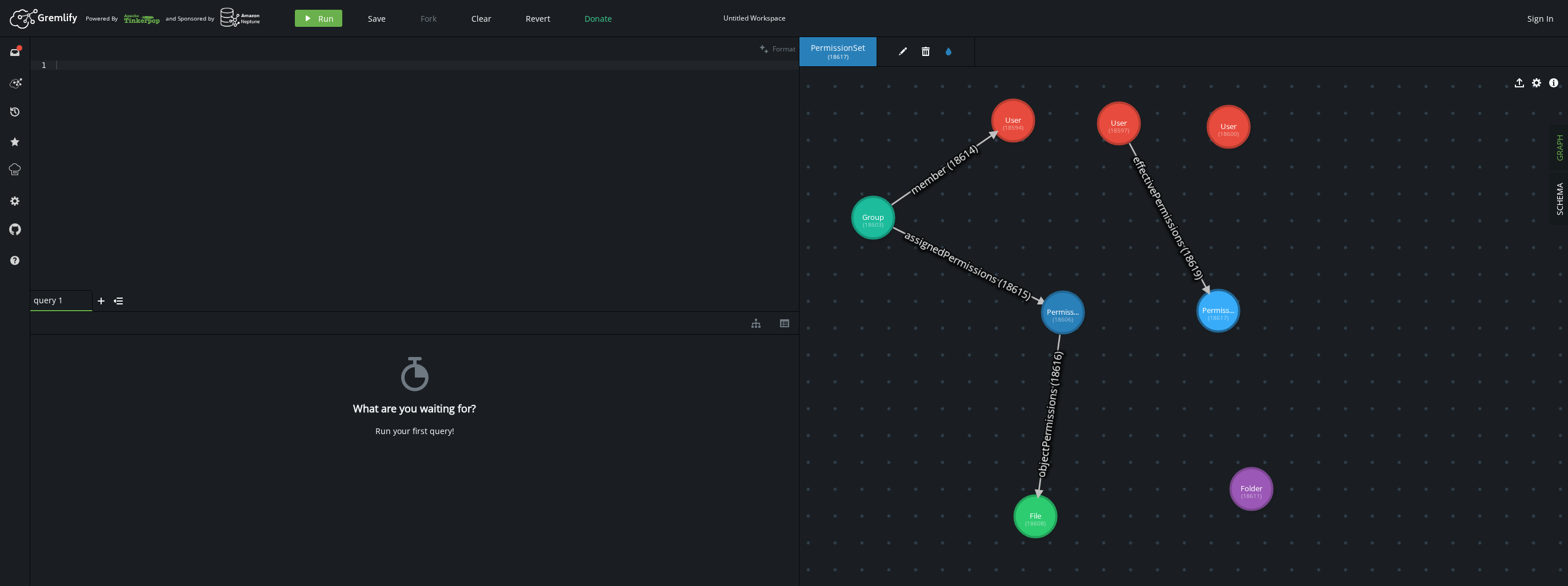
drag, startPoint x: 1101, startPoint y: 301, endPoint x: 1063, endPoint y: 312, distance: 39.6
drag, startPoint x: 1251, startPoint y: 502, endPoint x: 1286, endPoint y: 489, distance: 37.3
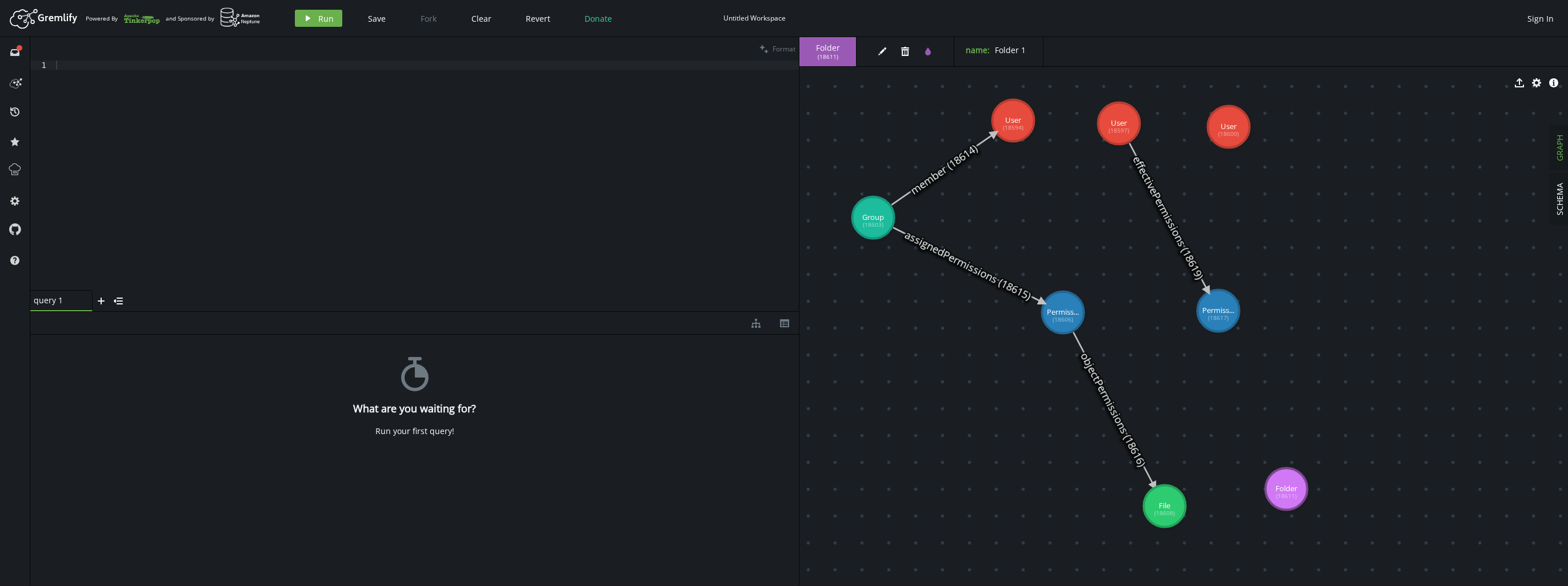
drag, startPoint x: 1054, startPoint y: 512, endPoint x: 1165, endPoint y: 506, distance: 111.2
drag, startPoint x: 1286, startPoint y: 479, endPoint x: 1307, endPoint y: 482, distance: 21.2
drag, startPoint x: 1222, startPoint y: 319, endPoint x: 1309, endPoint y: 488, distance: 190.1
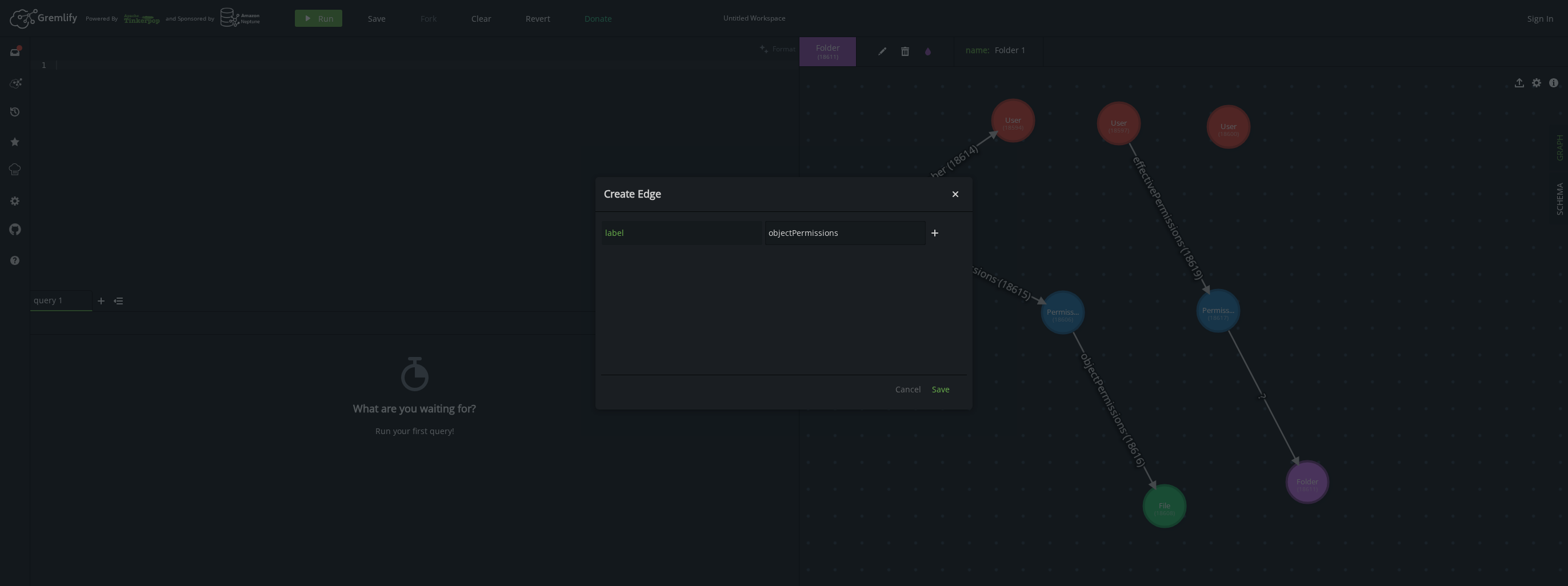
type input "objectPermissions"
click at [946, 390] on span "Save" at bounding box center [941, 389] width 18 height 11
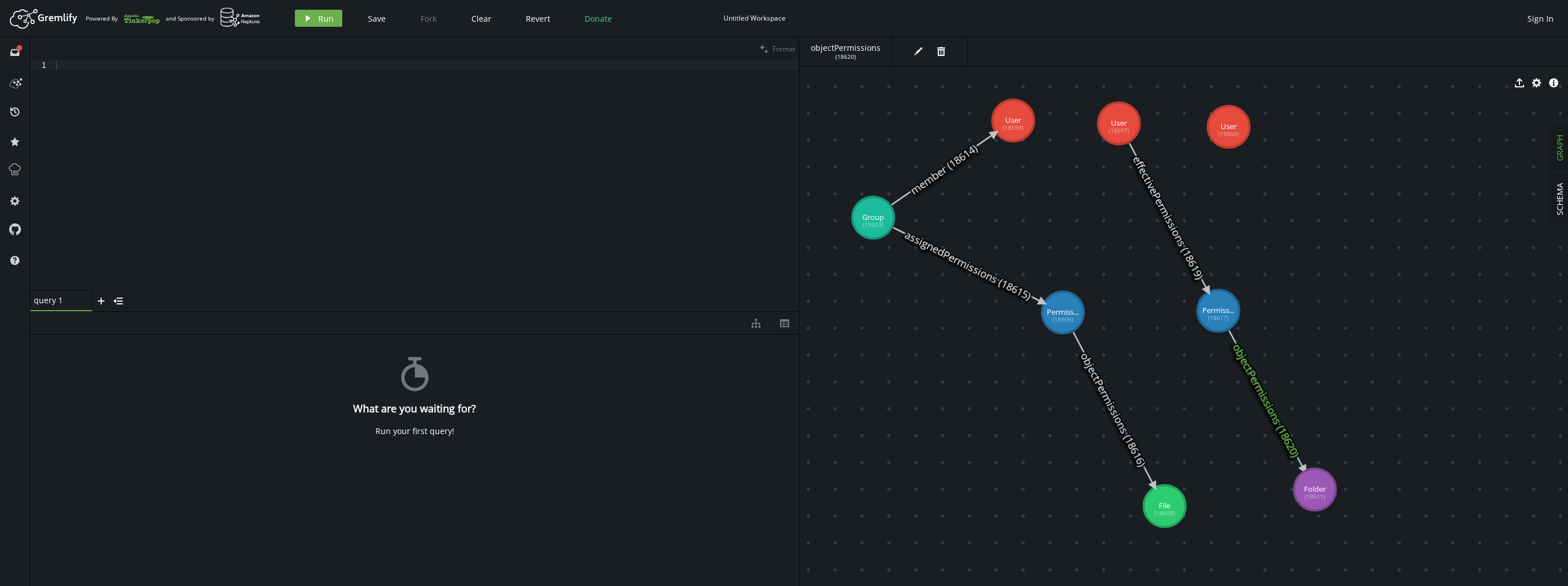
drag, startPoint x: 1306, startPoint y: 475, endPoint x: 1315, endPoint y: 490, distance: 17.5
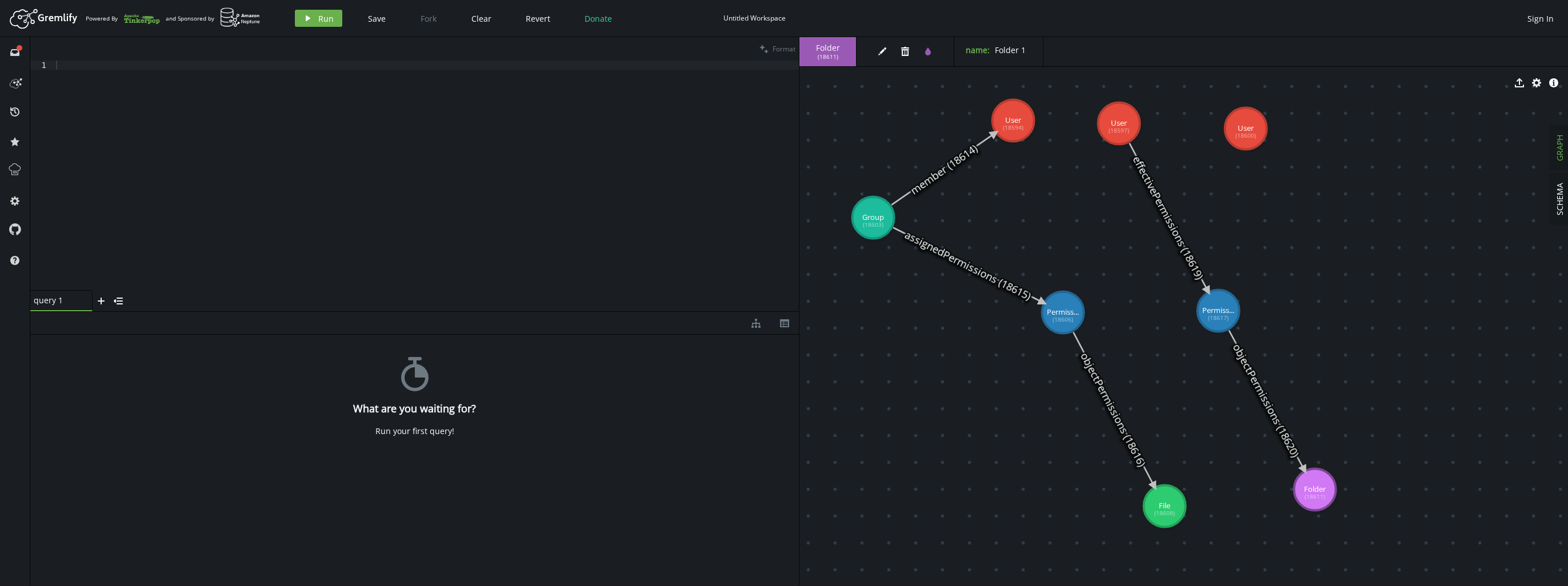
drag, startPoint x: 1240, startPoint y: 136, endPoint x: 1246, endPoint y: 129, distance: 9.2
click at [182, 145] on div at bounding box center [426, 184] width 745 height 248
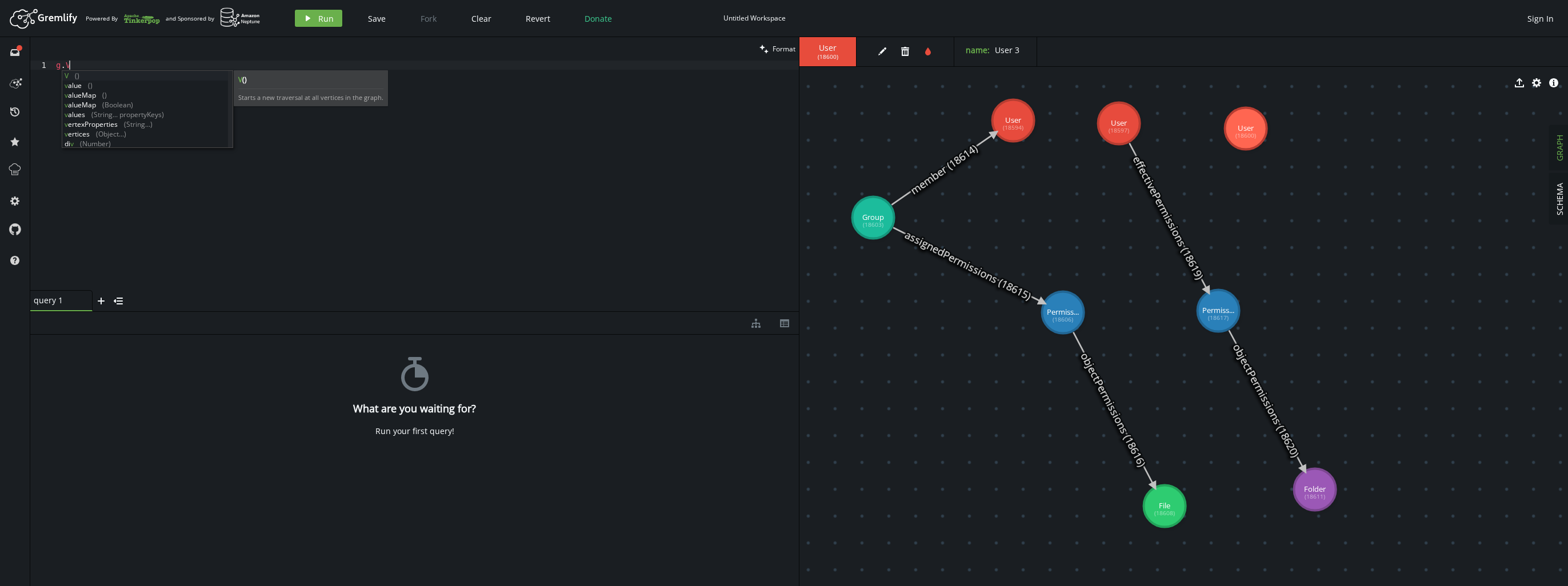
scroll to position [0, 20]
click at [279, 106] on div "g . V ( )" at bounding box center [426, 184] width 745 height 248
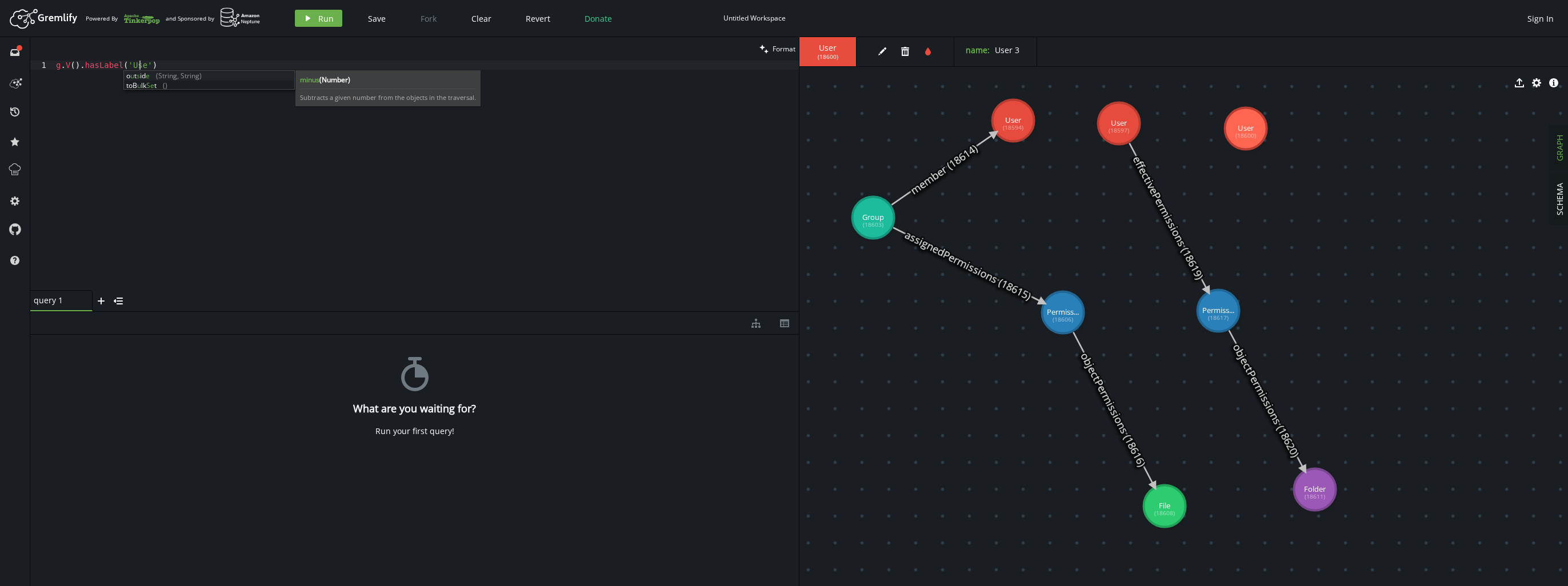
scroll to position [0, 87]
click at [321, 15] on span "Run" at bounding box center [325, 18] width 15 height 11
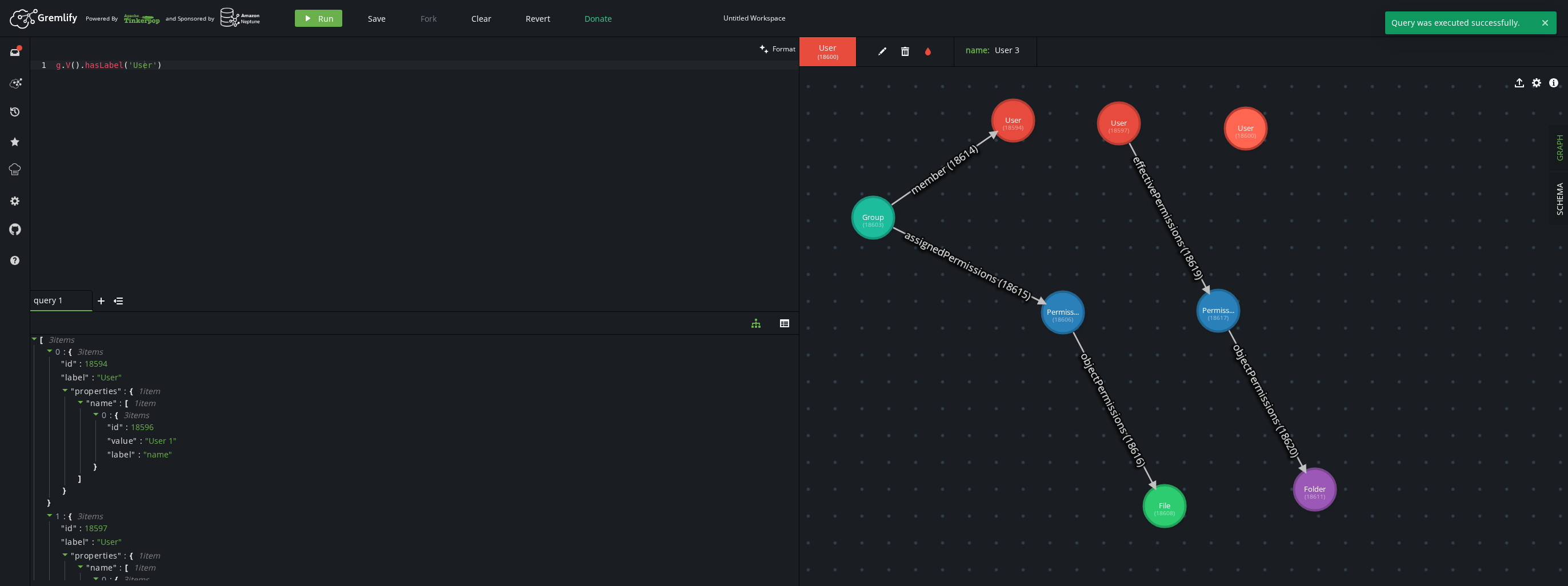
type textarea "g.V().hasLabel('User')"
click at [281, 154] on div "g . V ( ) . hasLabel ( 'User' )" at bounding box center [426, 184] width 745 height 248
click at [188, 158] on div "g . V ( ) . hasLabel ( 'User' )" at bounding box center [426, 184] width 745 height 248
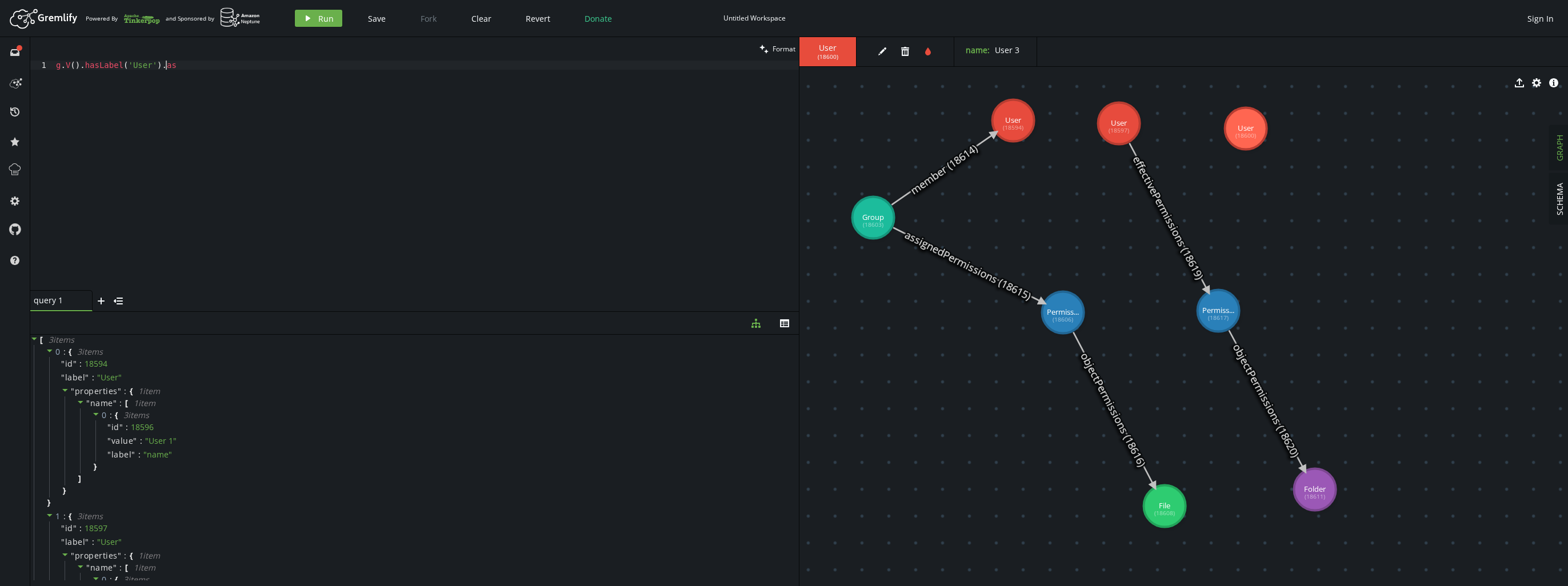
click at [316, 180] on div "g . V ( ) . hasLabel ( 'User' ) . as" at bounding box center [426, 184] width 745 height 248
type textarea "g.V().hasLabel('User')"
type textarea "."
